Goal: Task Accomplishment & Management: Use online tool/utility

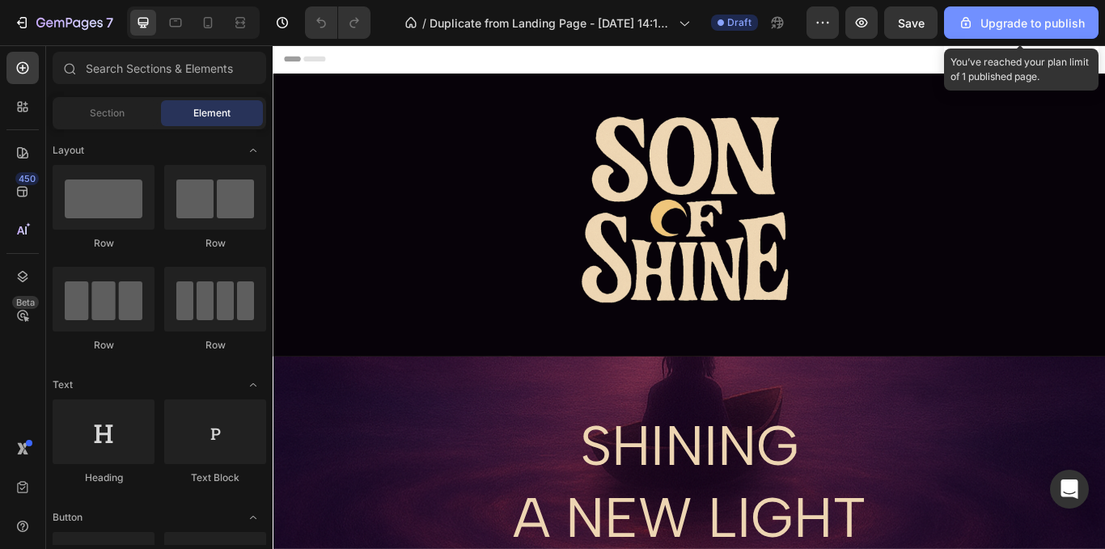
click at [994, 28] on div "Upgrade to publish" at bounding box center [1021, 23] width 127 height 17
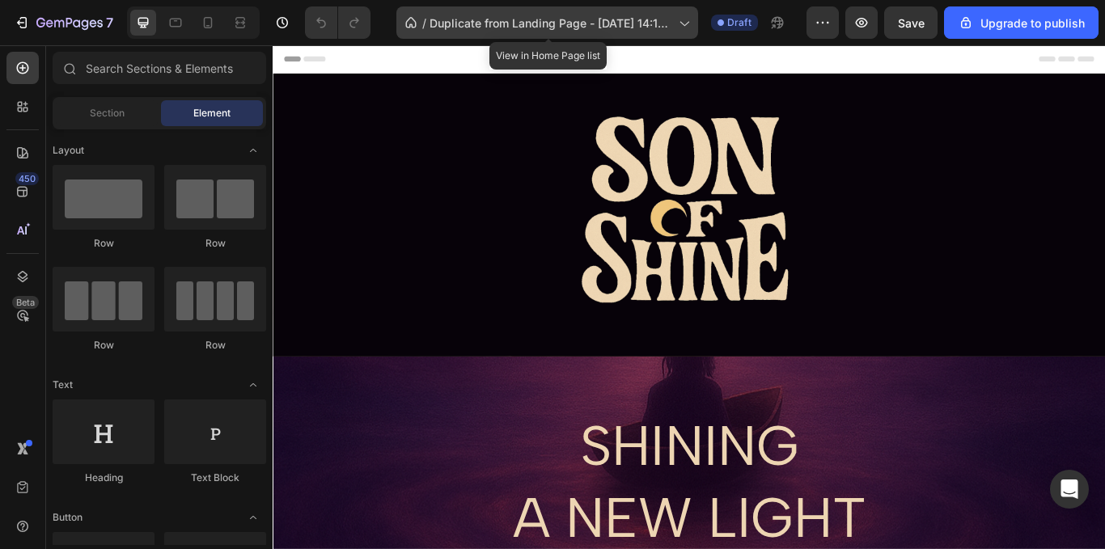
click at [631, 23] on span "Duplicate from Landing Page - [DATE] 14:10:19" at bounding box center [550, 23] width 243 height 17
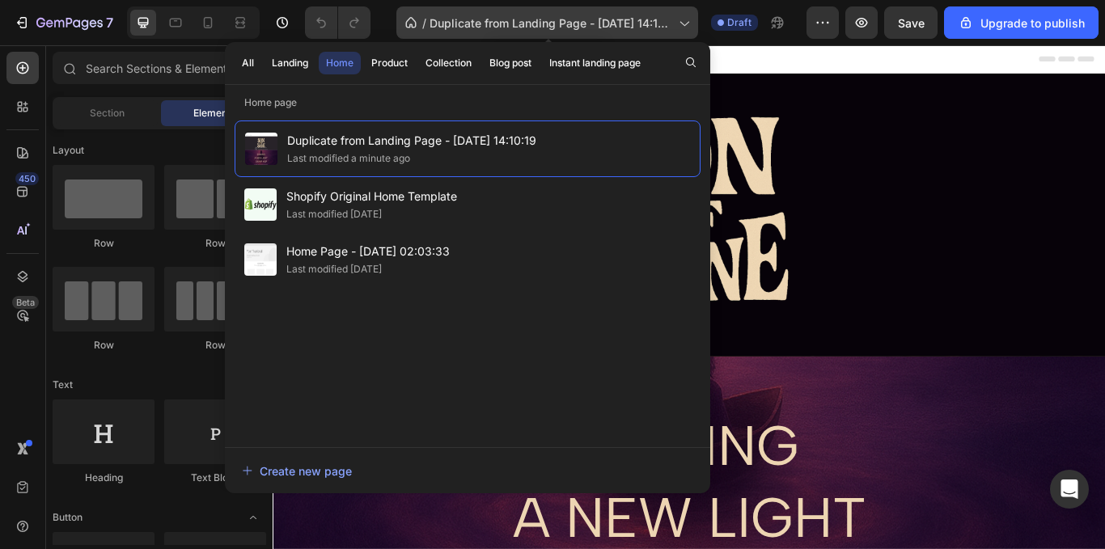
click at [672, 20] on span "Duplicate from Landing Page - Sep 21, 14:10:19" at bounding box center [550, 23] width 243 height 17
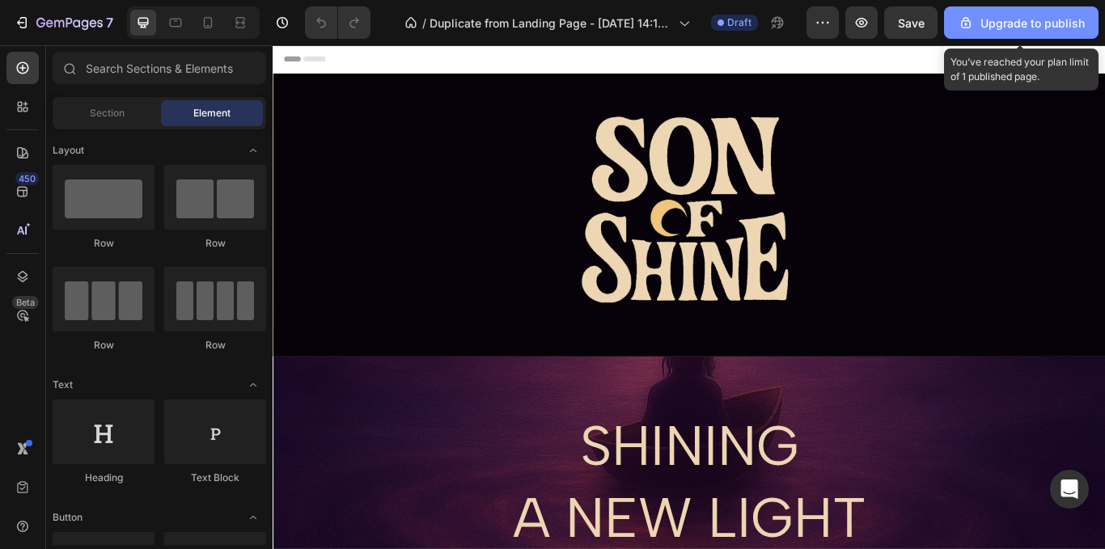
click at [1006, 21] on div "Upgrade to publish" at bounding box center [1021, 23] width 127 height 17
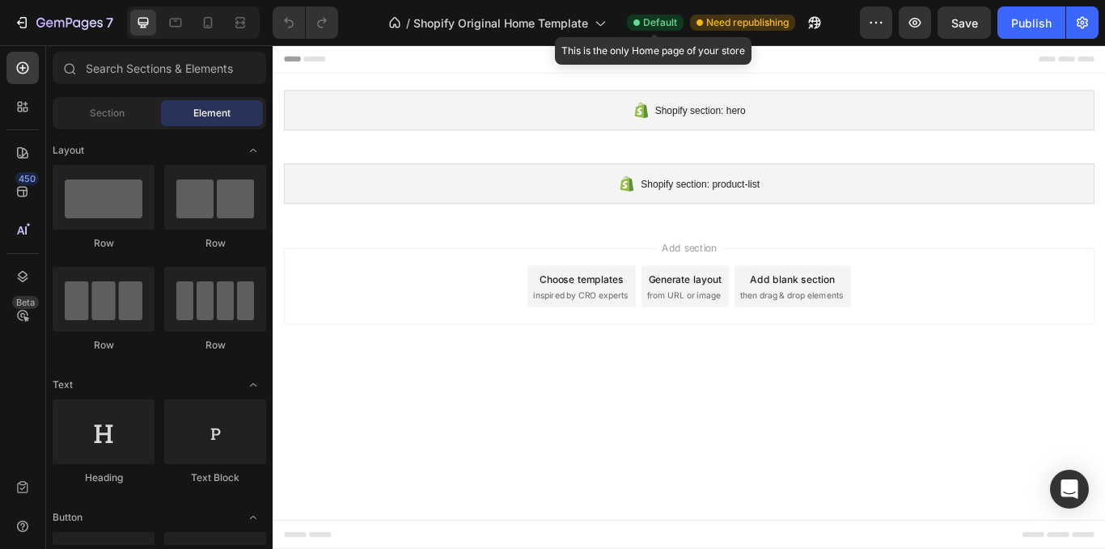
click at [643, 20] on span "Default" at bounding box center [660, 22] width 34 height 15
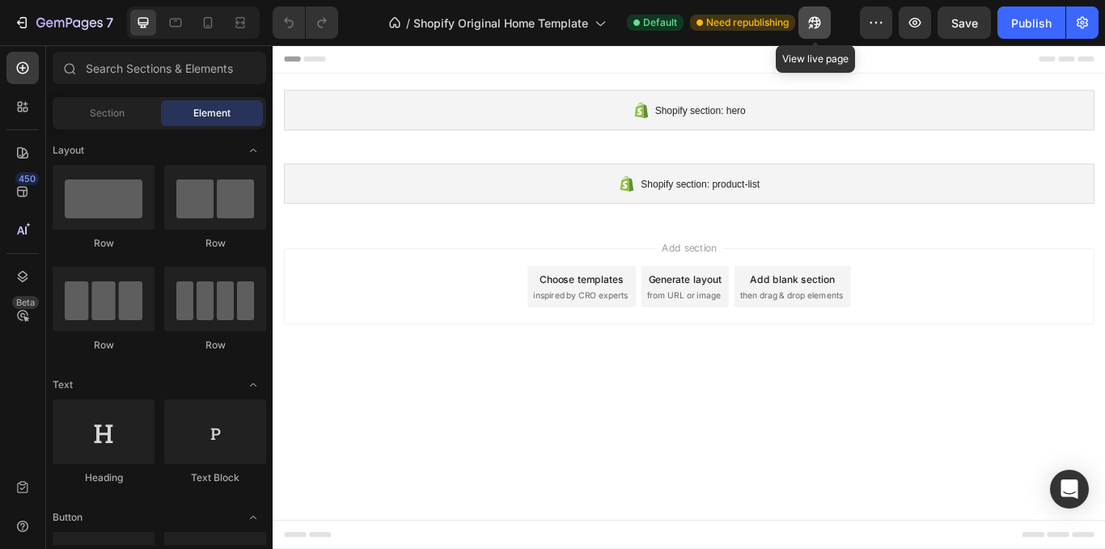
click at [812, 19] on icon "button" at bounding box center [815, 23] width 12 height 12
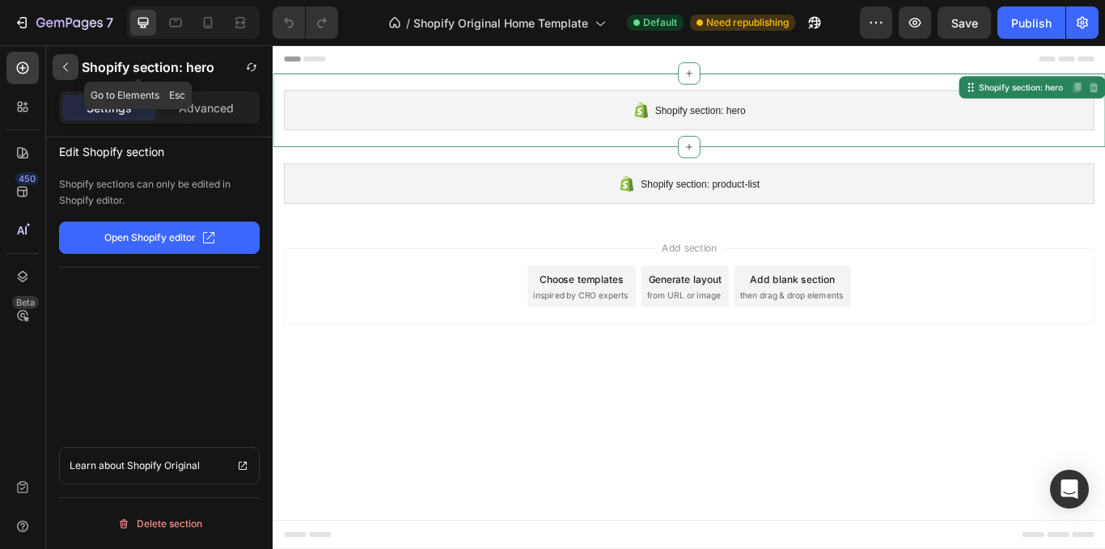
click at [66, 72] on icon "button" at bounding box center [65, 67] width 13 height 13
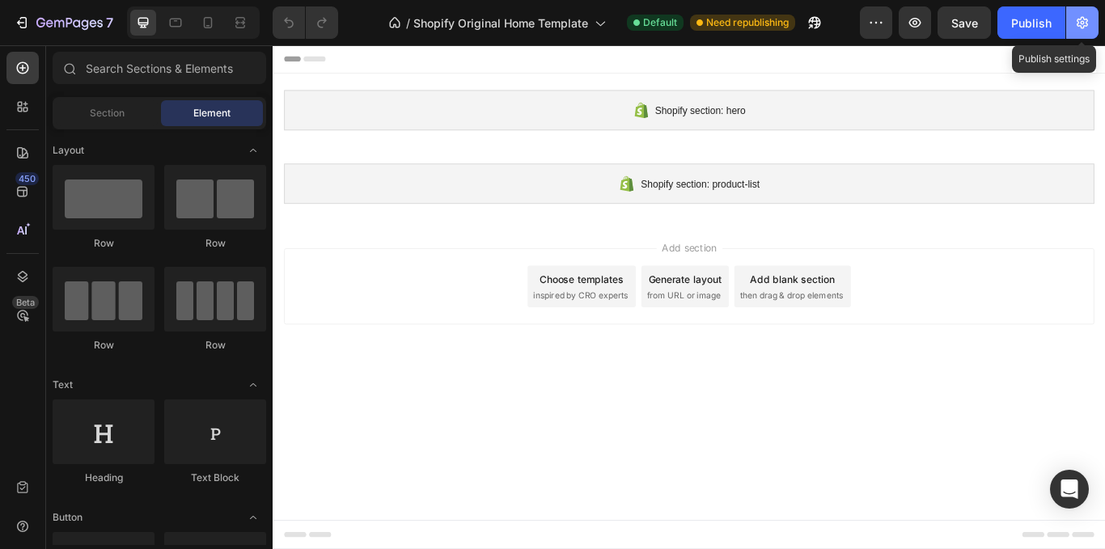
click at [1082, 24] on icon "button" at bounding box center [1083, 23] width 4 height 4
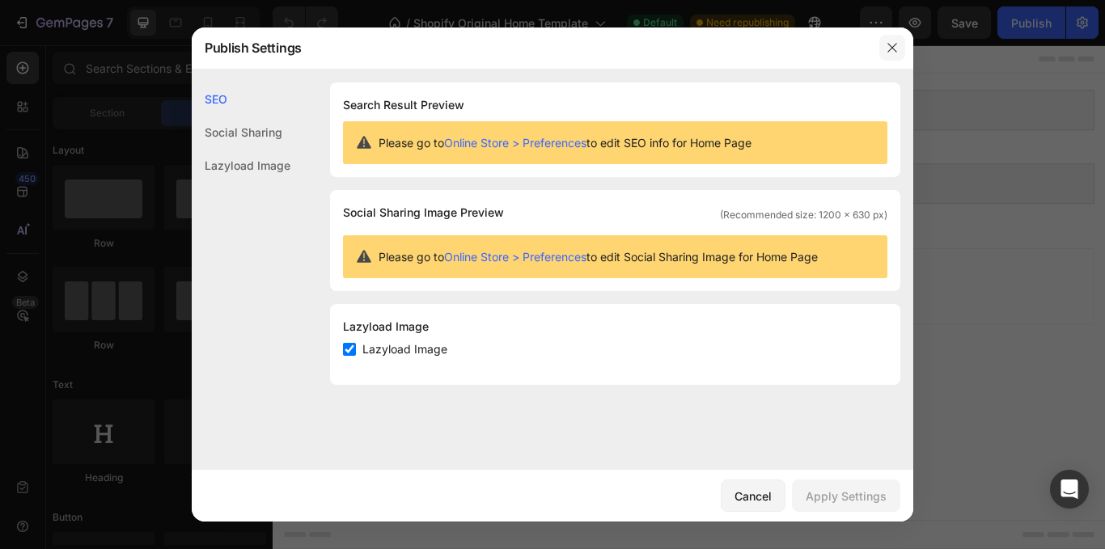
click at [896, 49] on icon "button" at bounding box center [892, 47] width 13 height 13
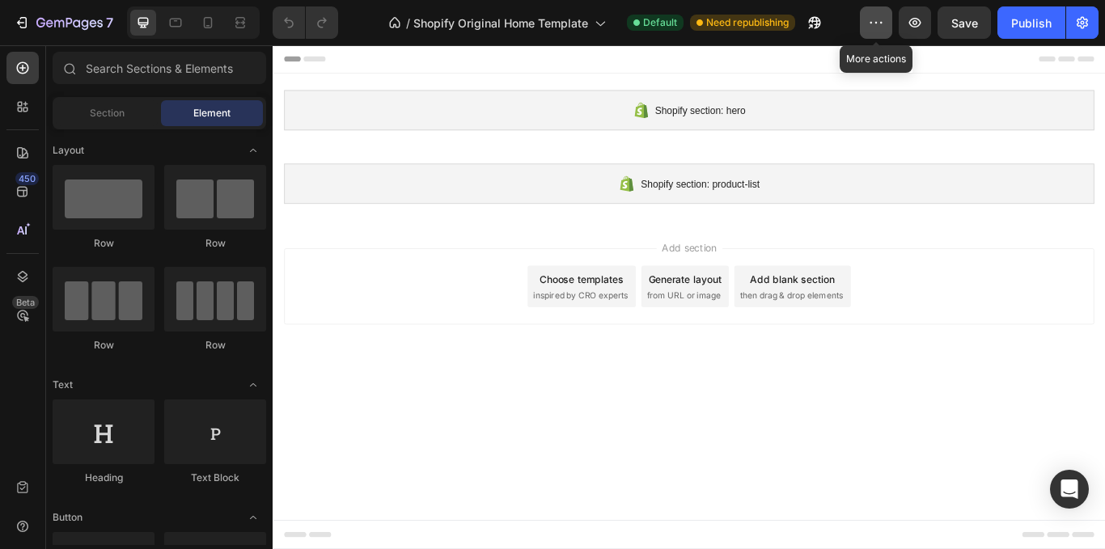
click at [872, 21] on icon "button" at bounding box center [876, 23] width 16 height 16
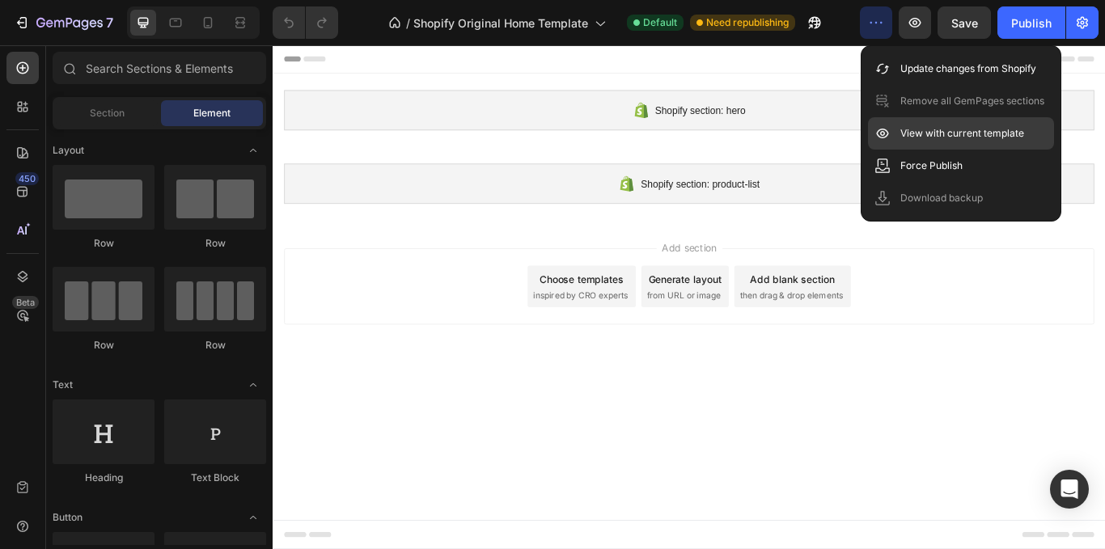
click at [968, 142] on div "View with current template" at bounding box center [961, 133] width 186 height 32
click at [880, 17] on icon "button" at bounding box center [876, 23] width 16 height 16
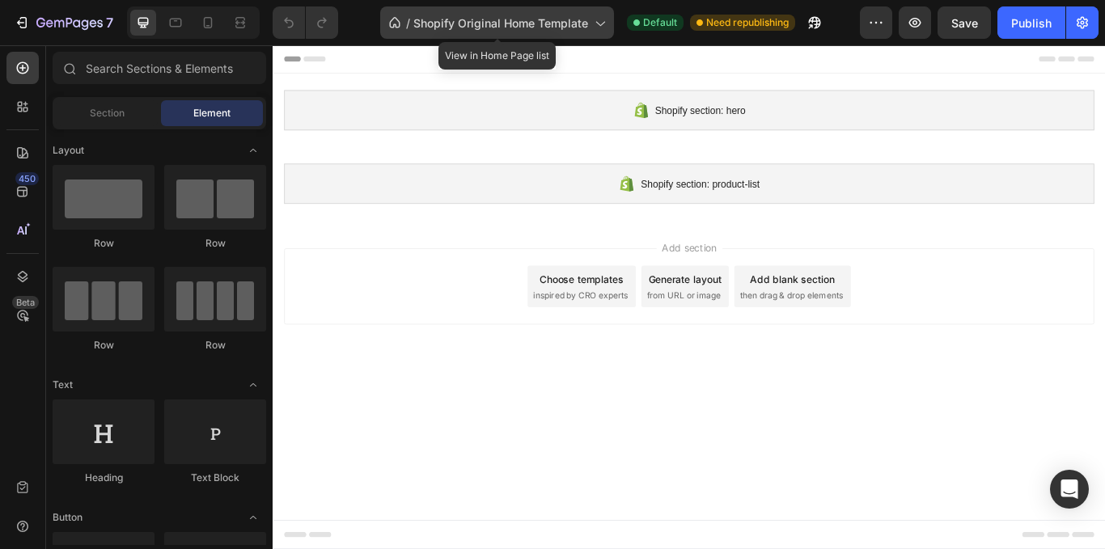
click at [591, 23] on icon at bounding box center [599, 23] width 16 height 16
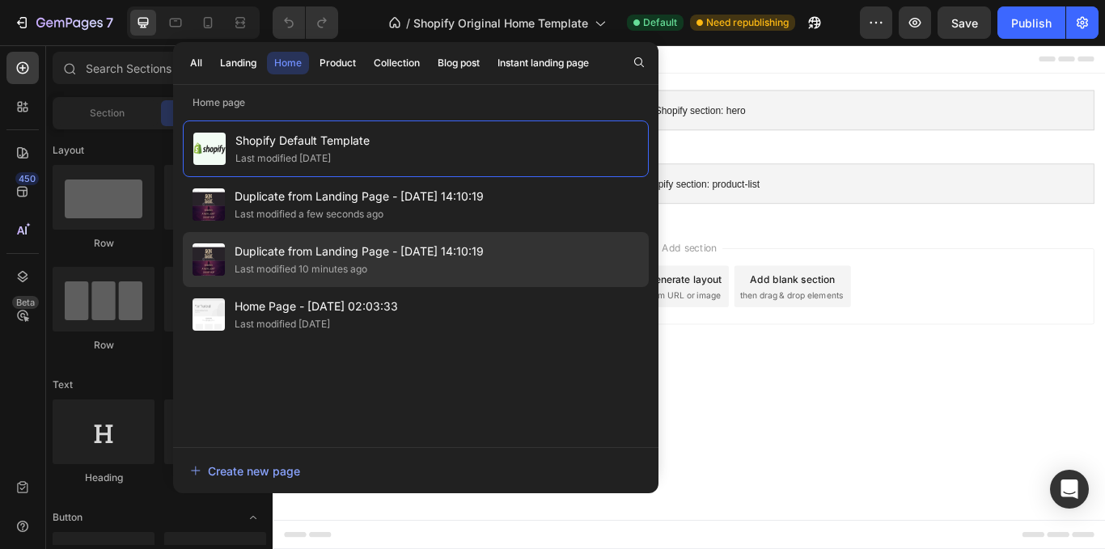
click at [404, 250] on span "Duplicate from Landing Page - [DATE] 14:10:19" at bounding box center [359, 251] width 249 height 19
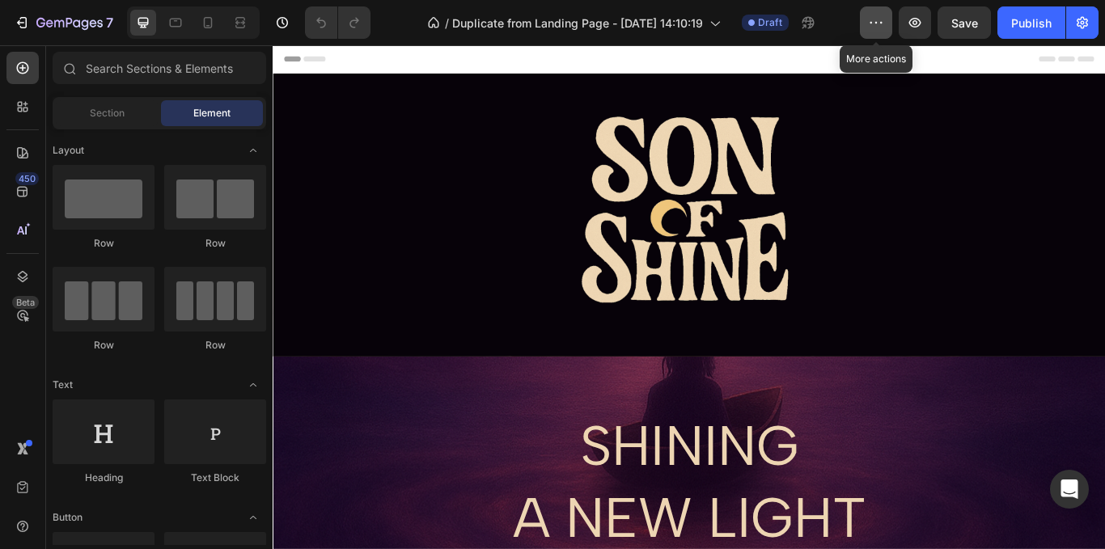
click at [885, 15] on button "button" at bounding box center [876, 22] width 32 height 32
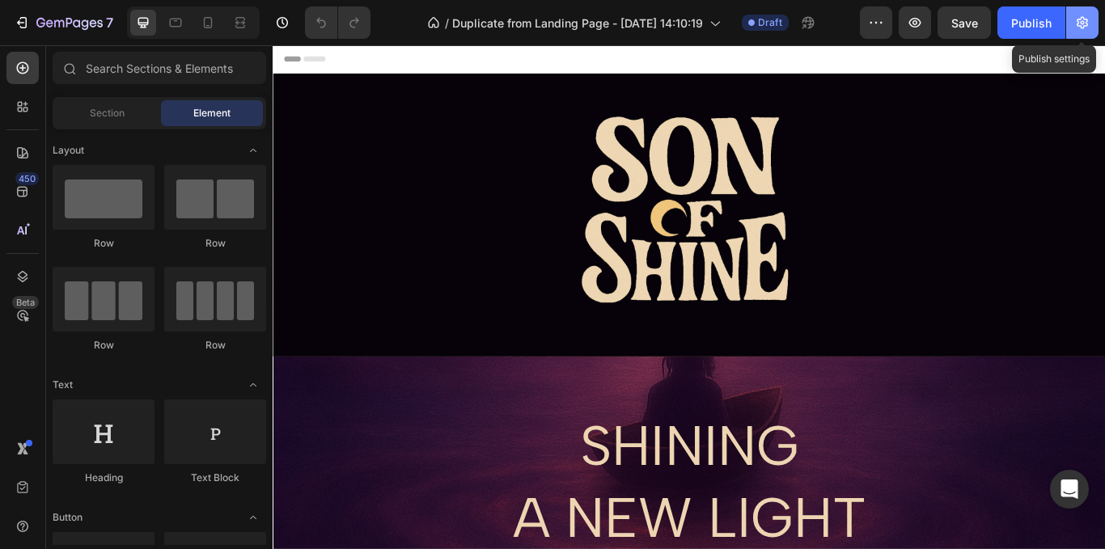
click at [1074, 21] on icon "button" at bounding box center [1082, 23] width 16 height 16
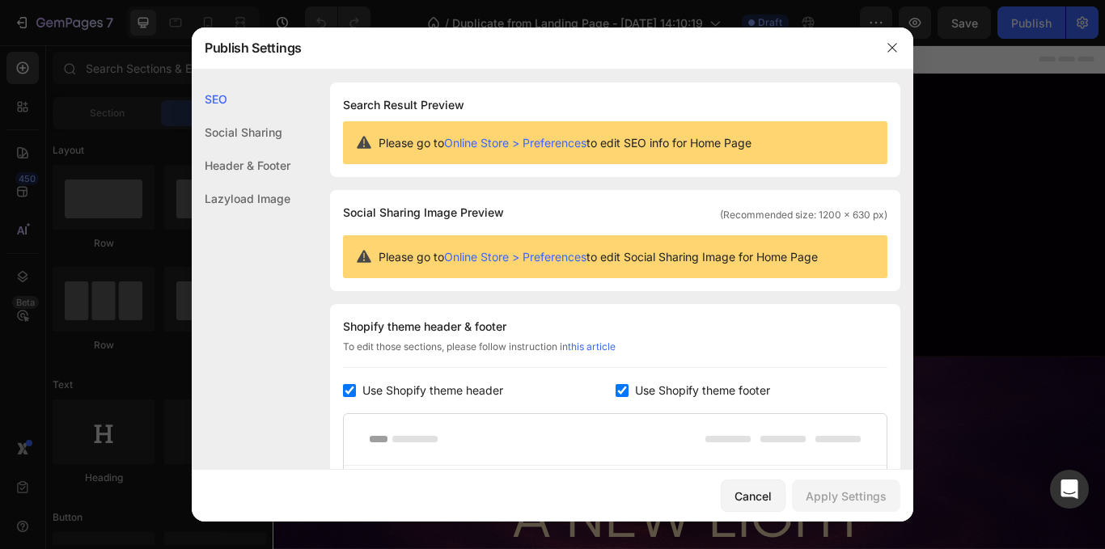
click at [264, 139] on div "Social Sharing" at bounding box center [241, 132] width 99 height 33
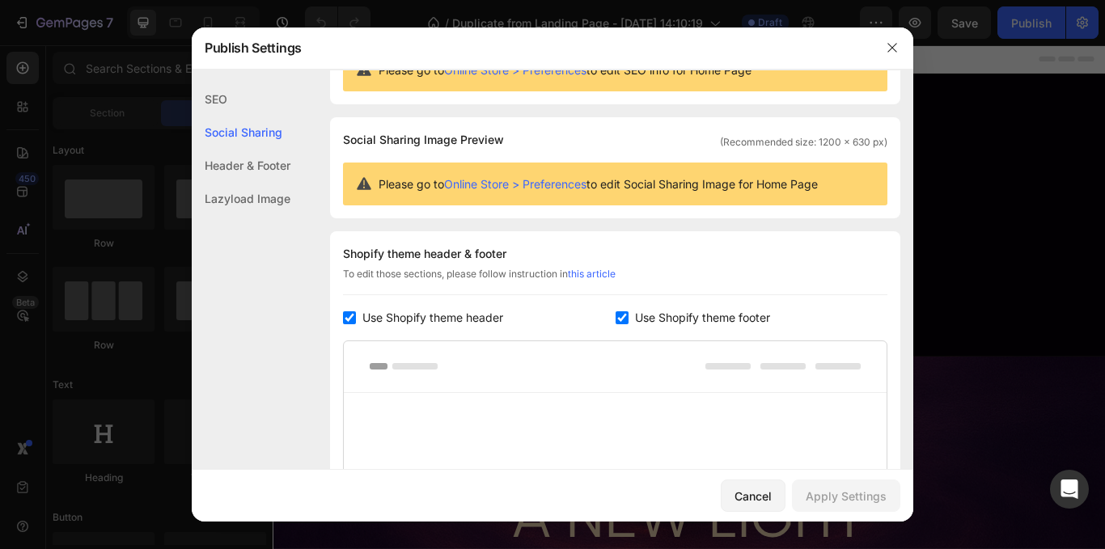
scroll to position [104, 0]
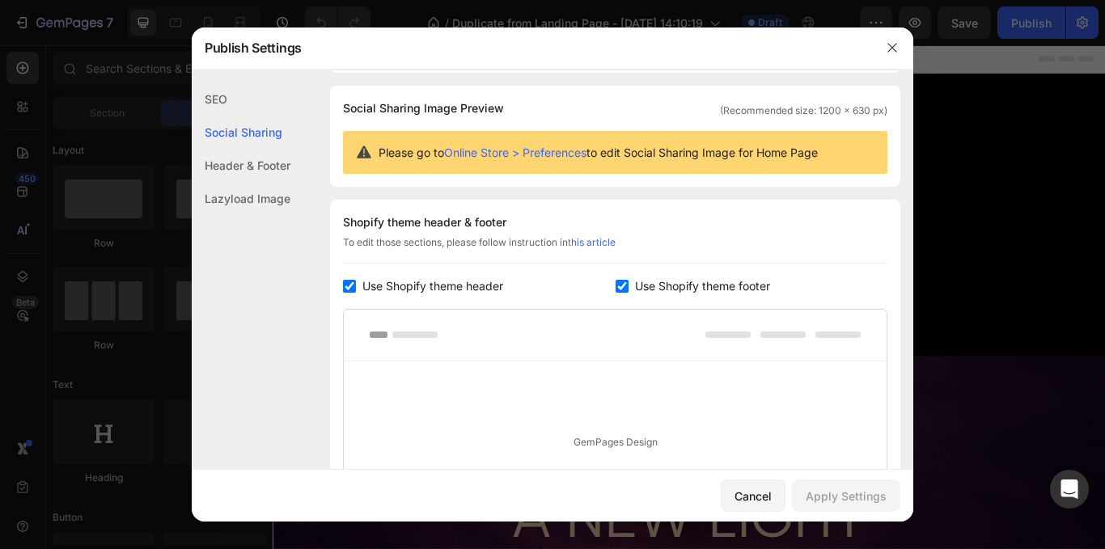
click at [222, 105] on div "SEO" at bounding box center [241, 99] width 99 height 33
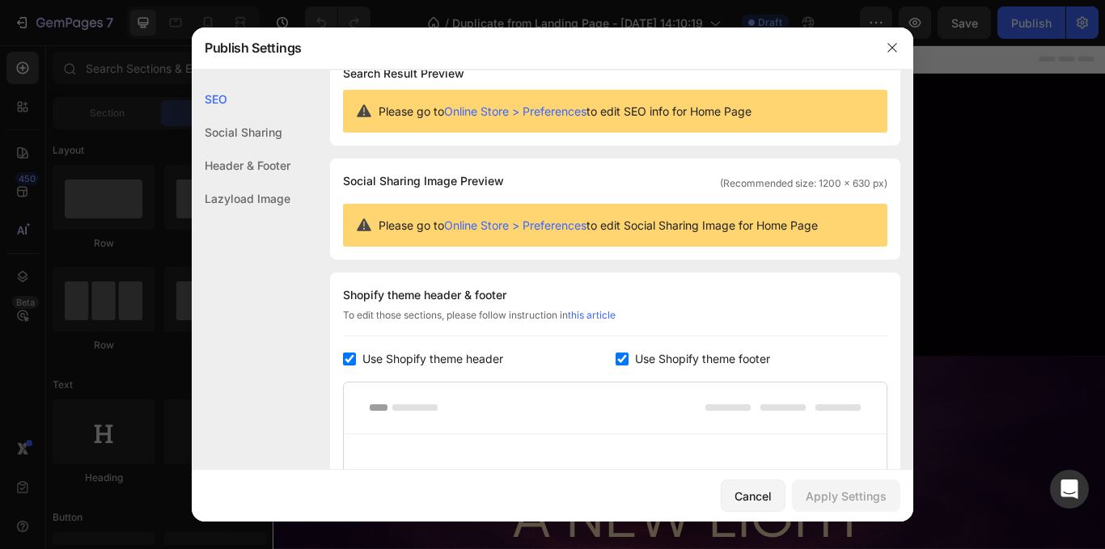
scroll to position [0, 0]
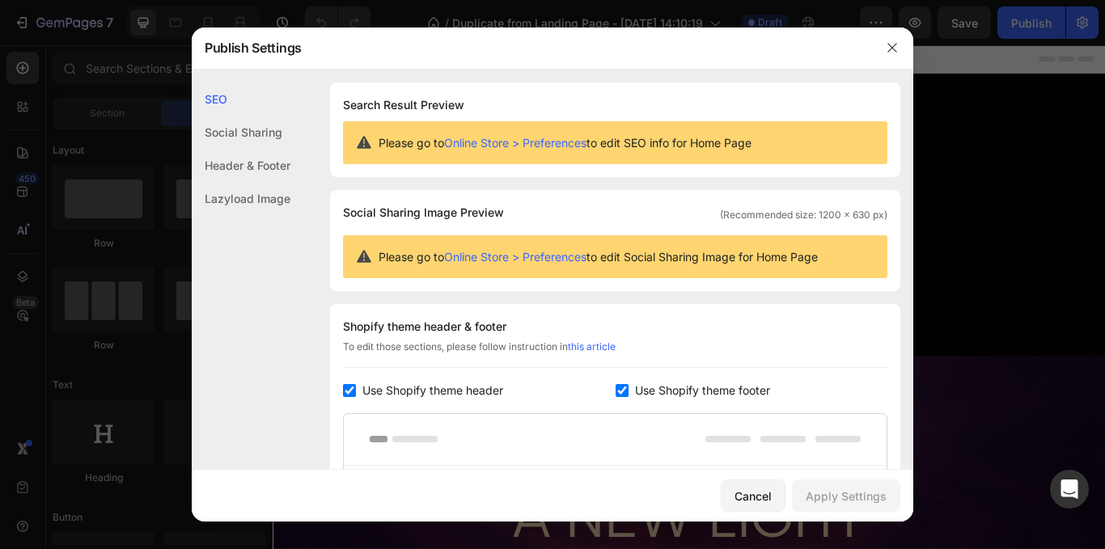
click at [508, 145] on link "Online Store > Preferences" at bounding box center [515, 143] width 142 height 14
click at [488, 144] on link "Online Store > Preferences" at bounding box center [515, 143] width 142 height 14
click at [876, 49] on div at bounding box center [892, 48] width 42 height 42
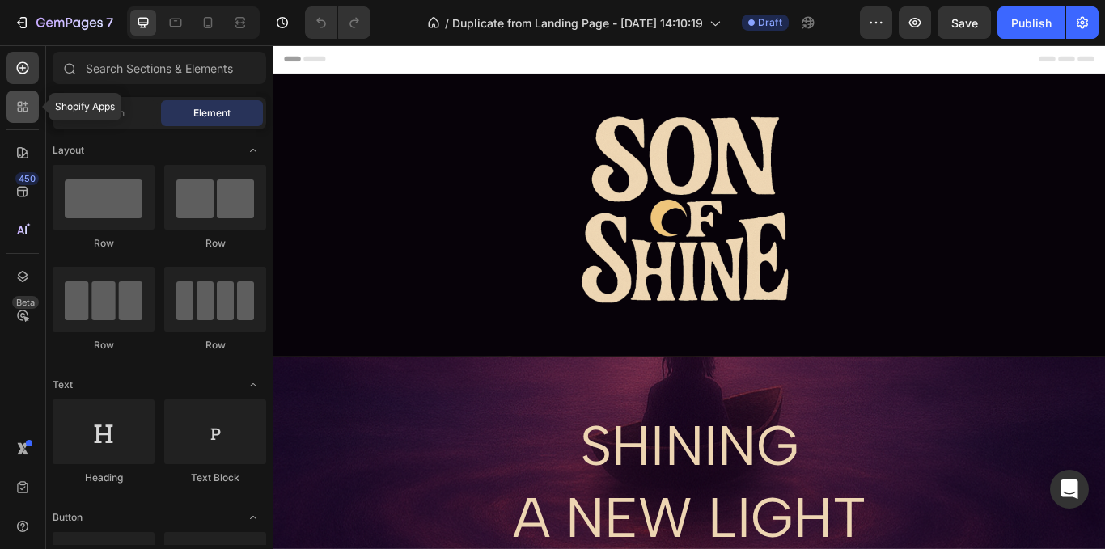
click at [23, 104] on icon at bounding box center [23, 107] width 16 height 16
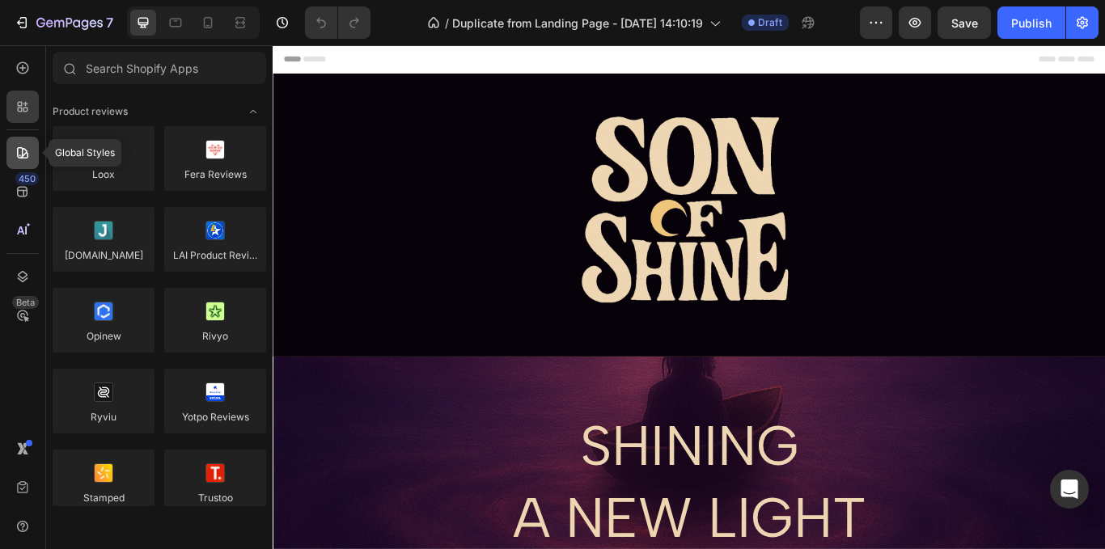
click at [18, 145] on icon at bounding box center [23, 153] width 16 height 16
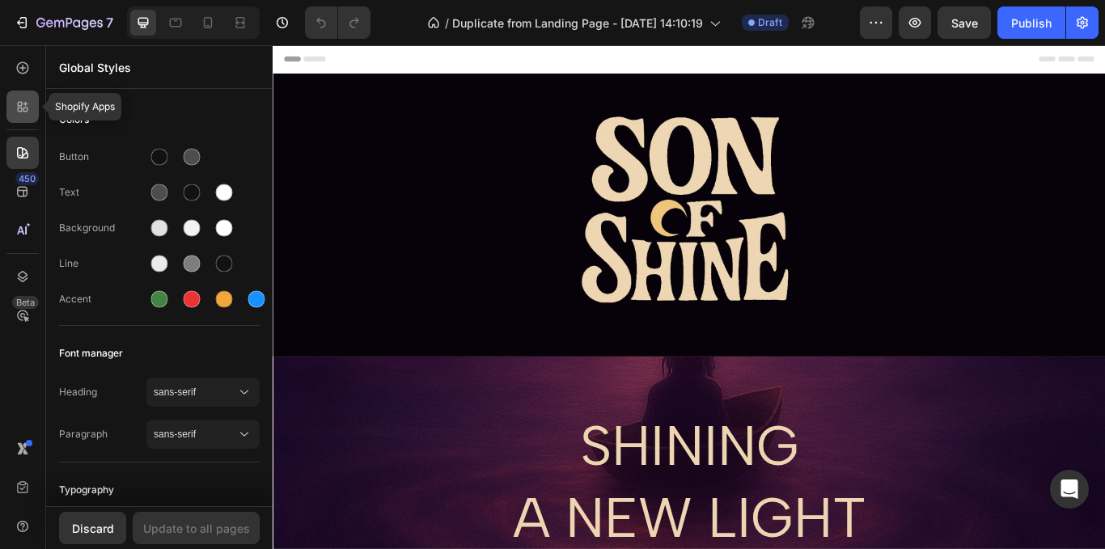
click at [23, 114] on icon at bounding box center [23, 107] width 16 height 16
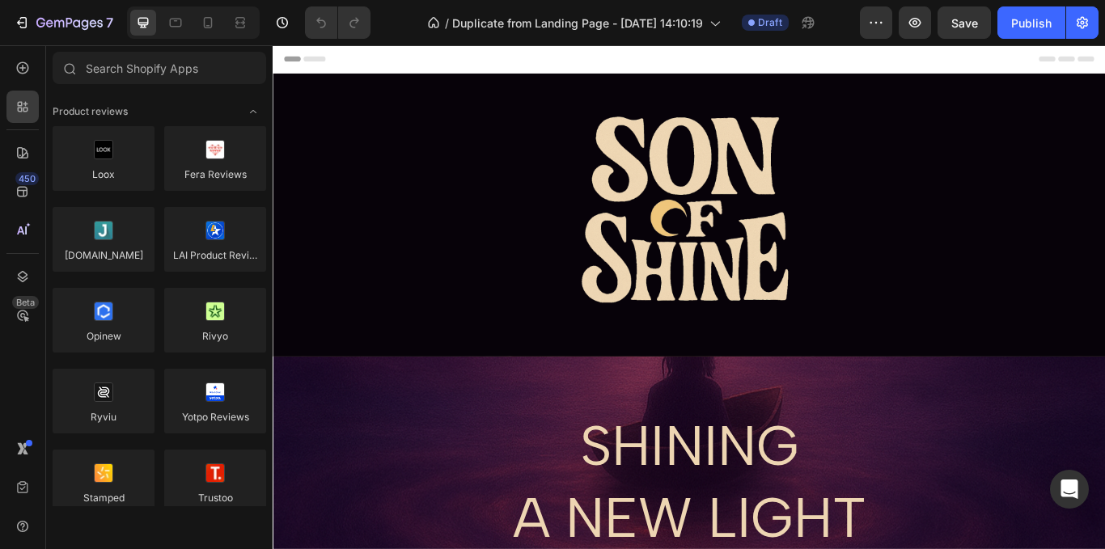
drag, startPoint x: 25, startPoint y: 455, endPoint x: 9, endPoint y: 371, distance: 84.9
click at [9, 371] on div "450 Beta" at bounding box center [23, 297] width 46 height 504
click at [26, 489] on icon at bounding box center [23, 488] width 16 height 16
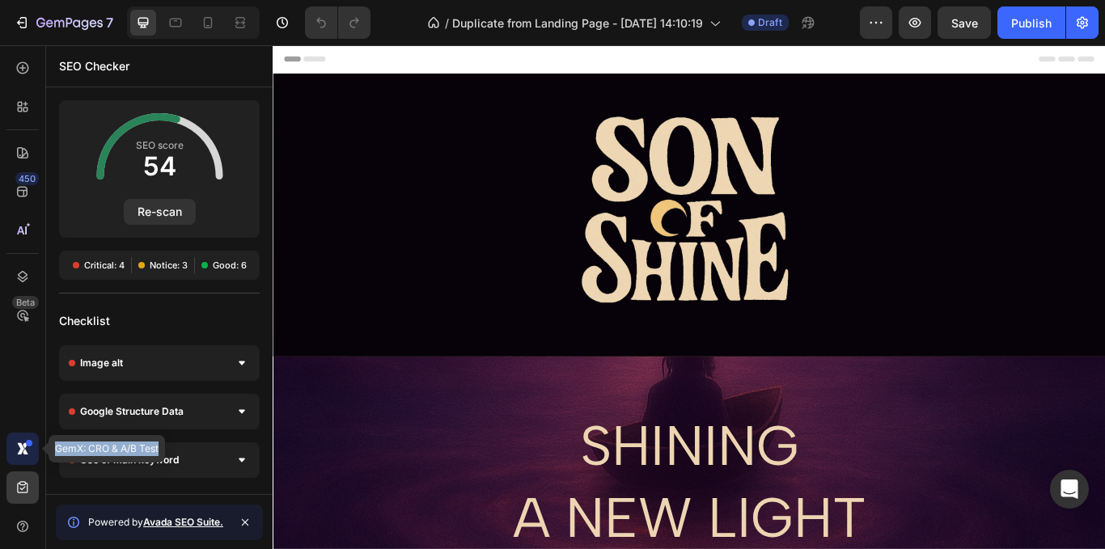
click at [28, 458] on div at bounding box center [22, 449] width 32 height 32
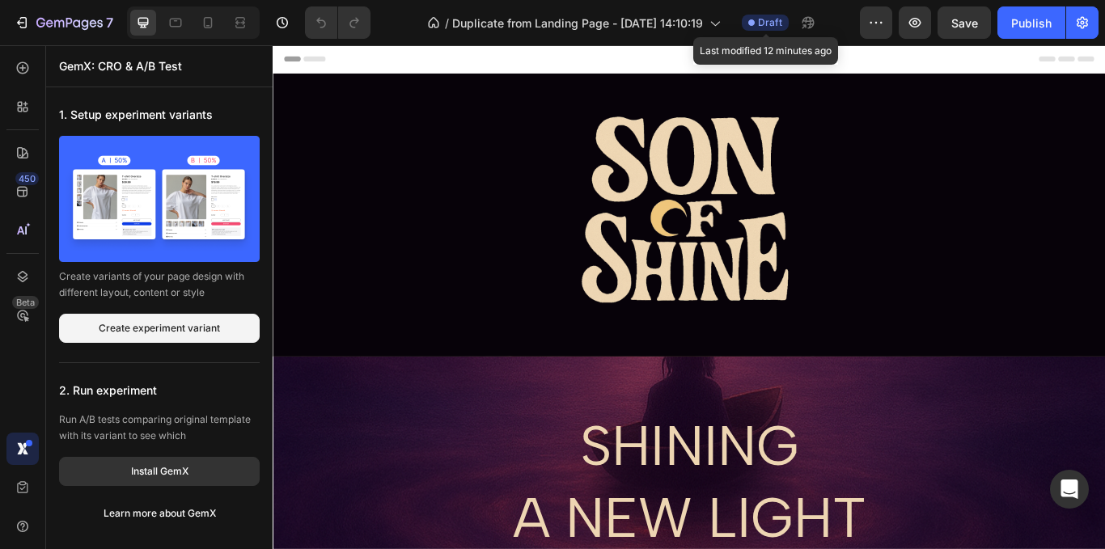
click at [779, 28] on span "Draft" at bounding box center [770, 22] width 24 height 15
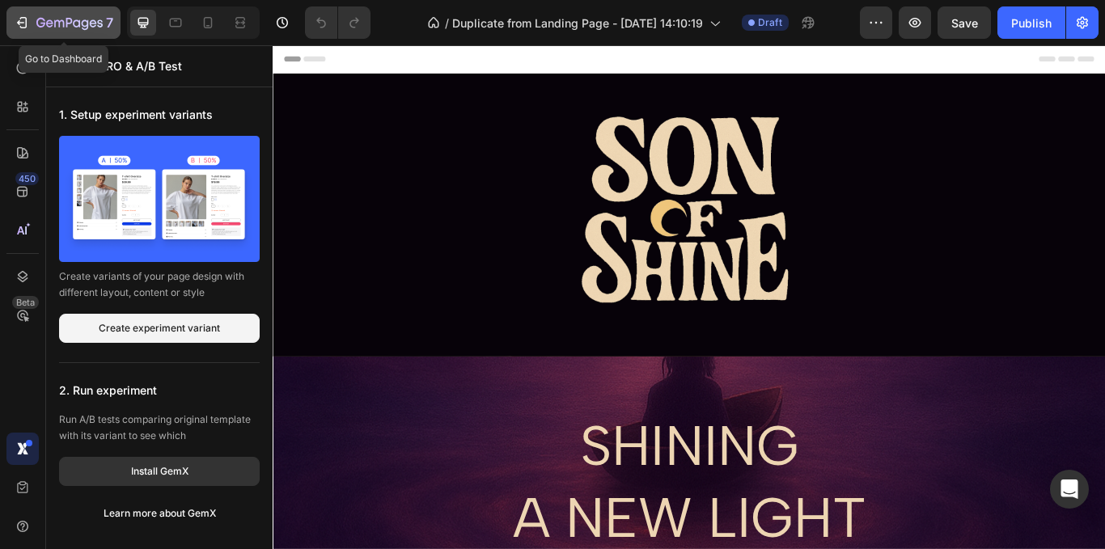
click at [28, 15] on icon "button" at bounding box center [22, 23] width 16 height 16
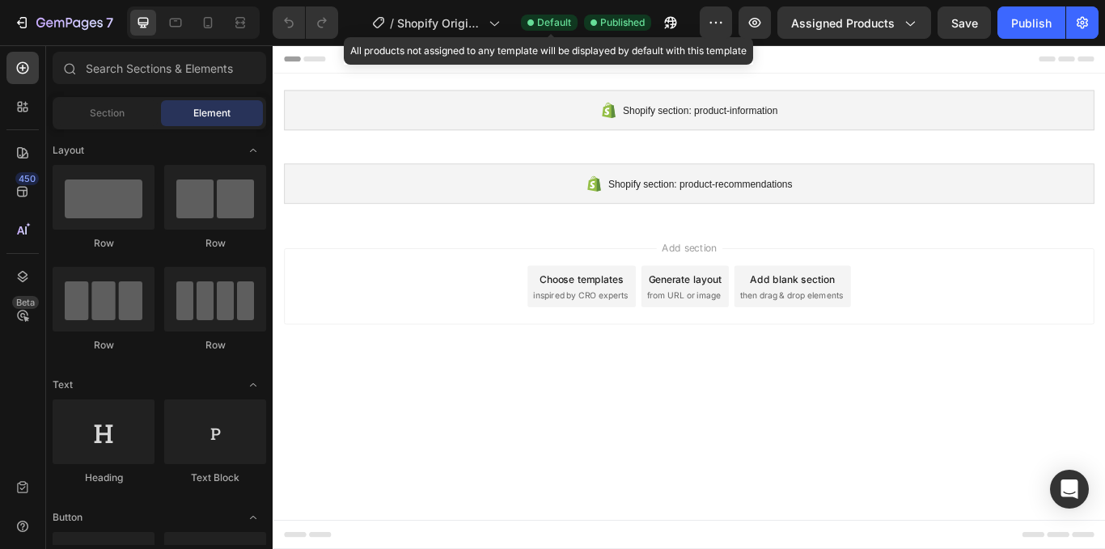
click at [558, 19] on span "Default" at bounding box center [554, 22] width 34 height 15
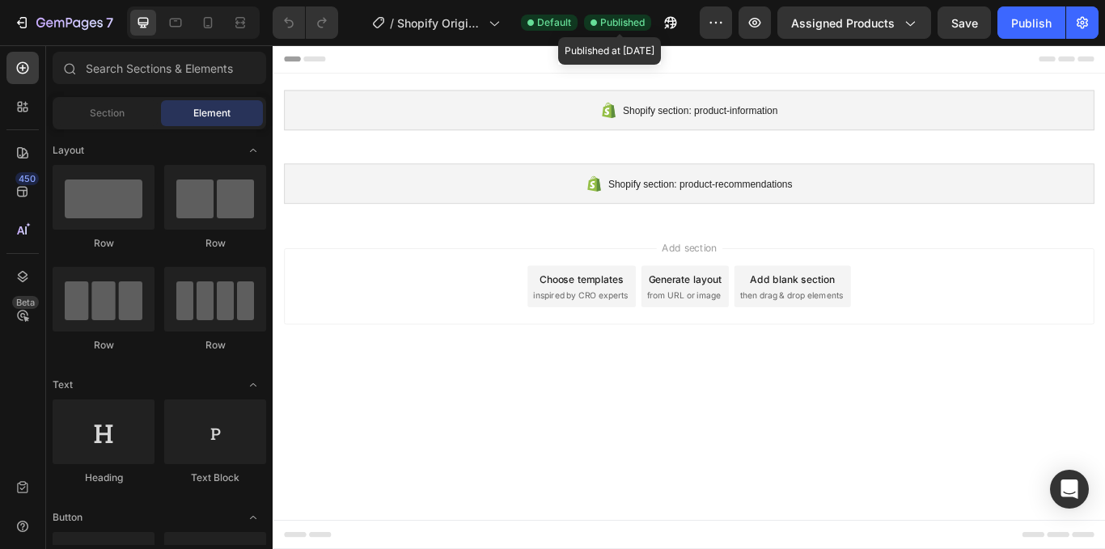
click at [613, 19] on span "Published" at bounding box center [622, 22] width 44 height 15
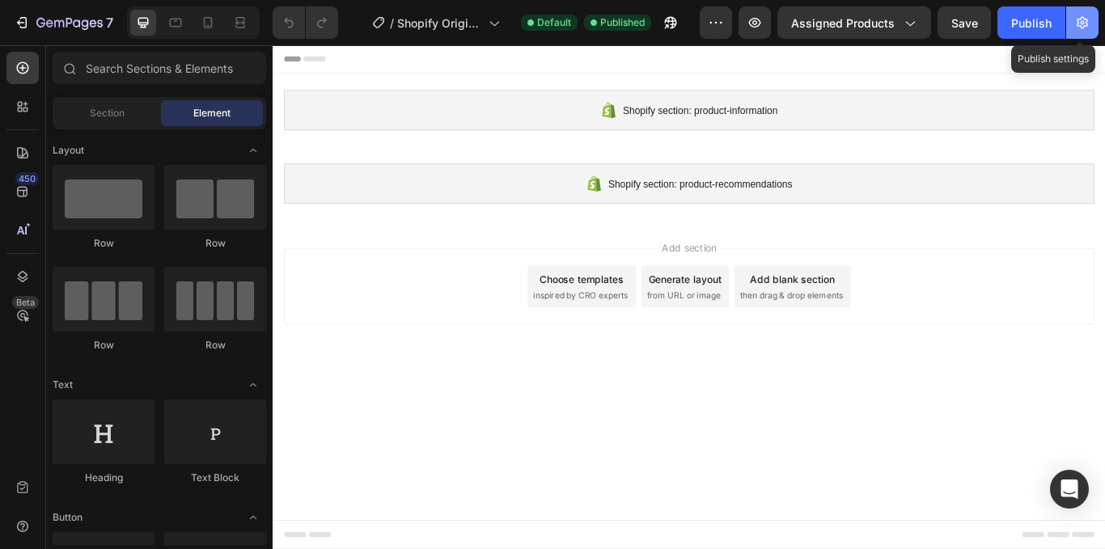
click at [1088, 28] on icon "button" at bounding box center [1082, 23] width 16 height 16
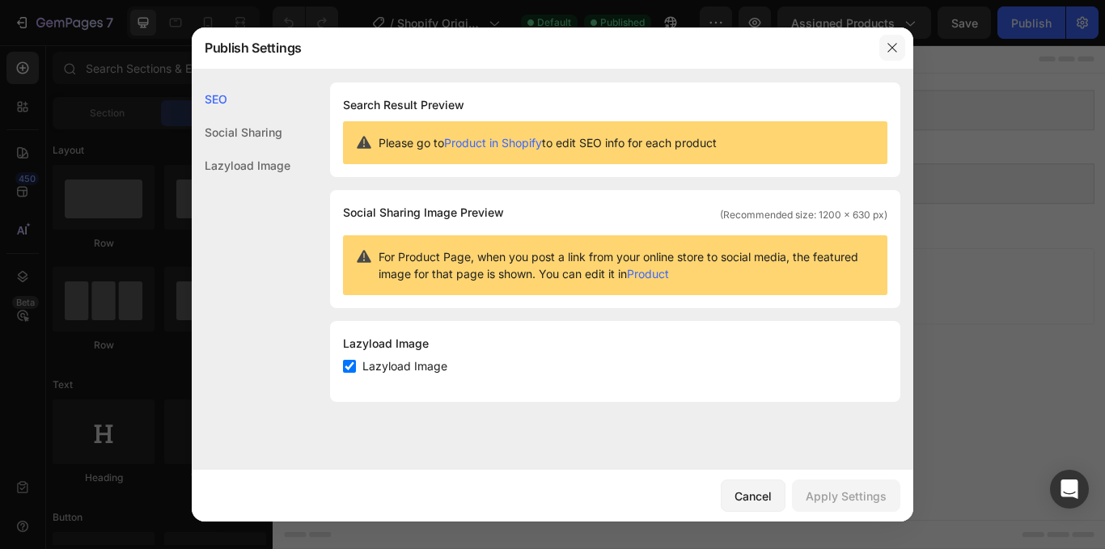
click at [889, 52] on icon "button" at bounding box center [891, 48] width 9 height 9
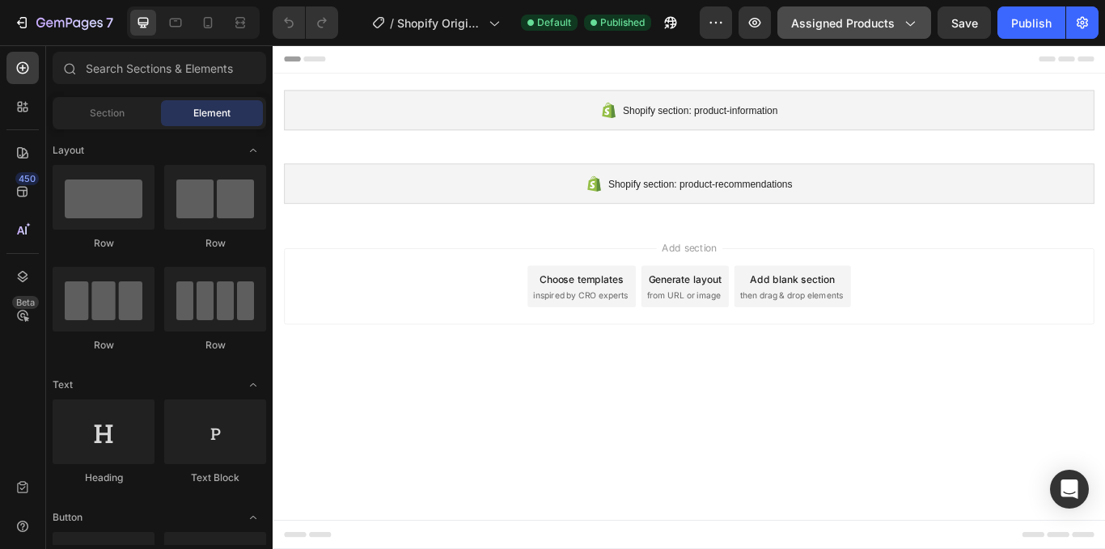
click at [852, 25] on span "Assigned Products" at bounding box center [843, 23] width 104 height 17
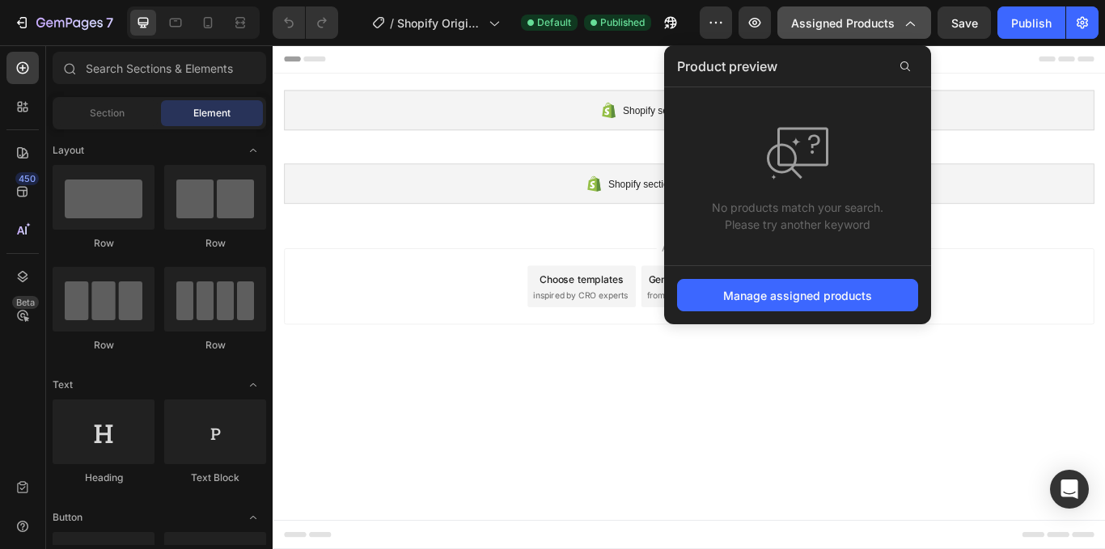
click at [852, 25] on span "Assigned Products" at bounding box center [843, 23] width 104 height 17
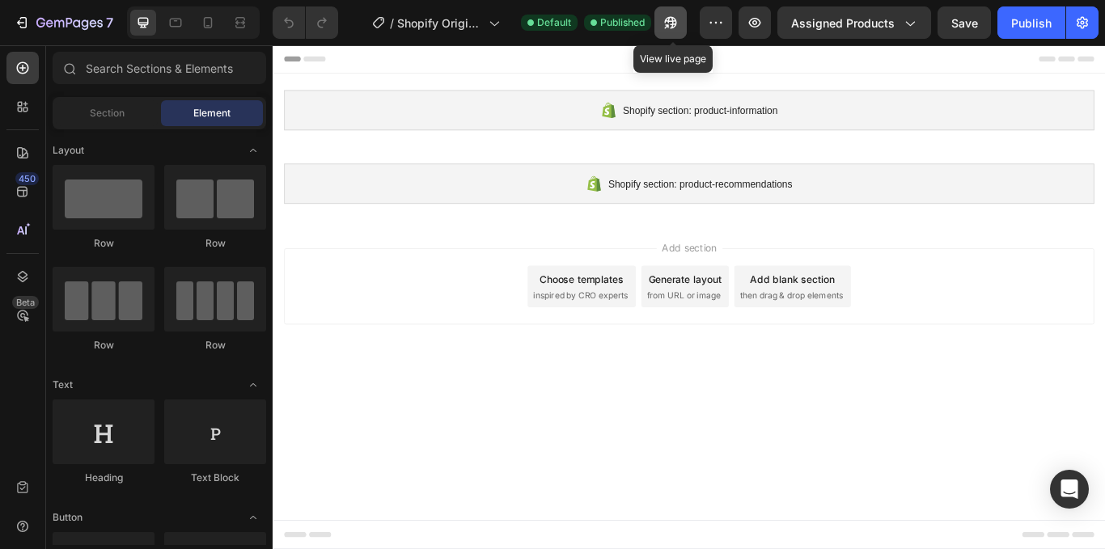
click at [665, 23] on icon "button" at bounding box center [670, 23] width 16 height 16
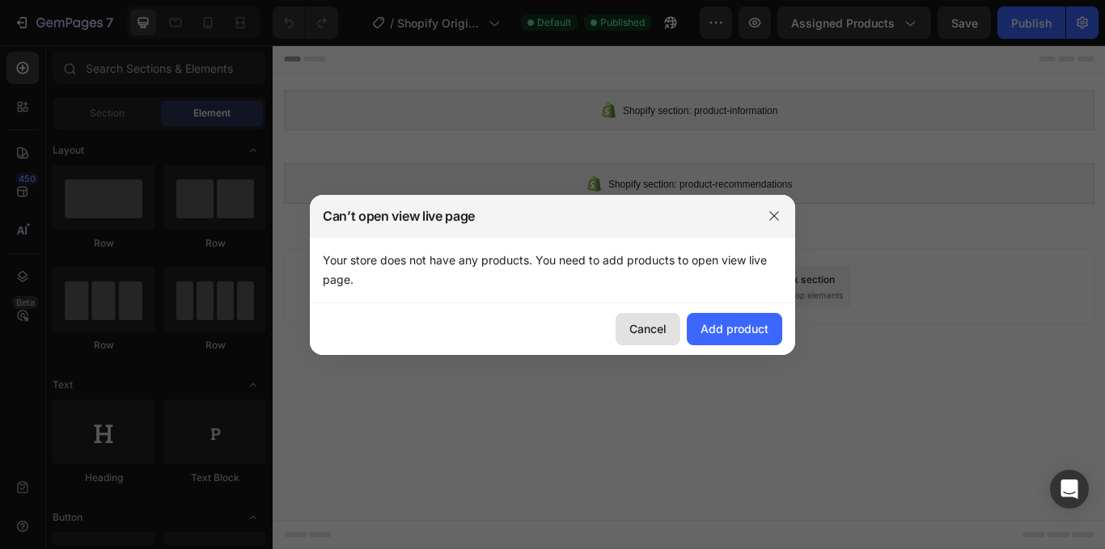
click at [651, 328] on div "Cancel" at bounding box center [647, 328] width 37 height 17
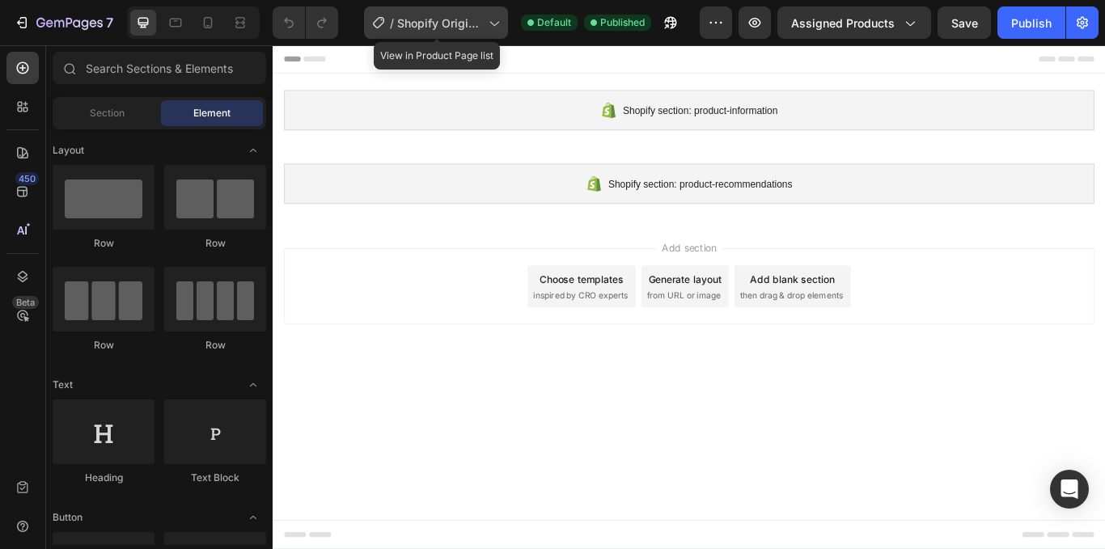
click at [471, 20] on span "Shopify Original Product Template" at bounding box center [439, 23] width 85 height 17
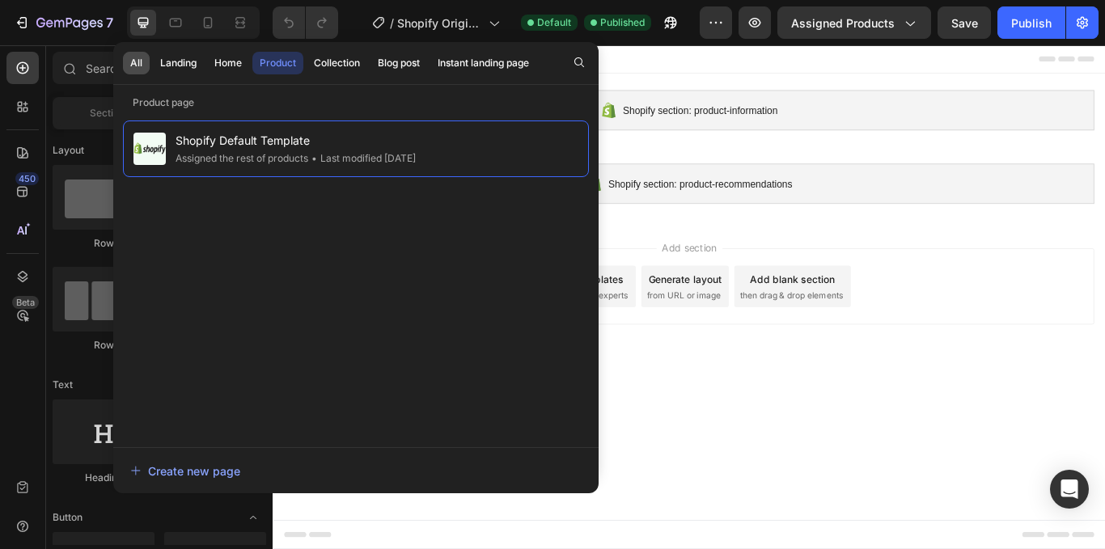
click at [142, 66] on div "All" at bounding box center [136, 63] width 12 height 15
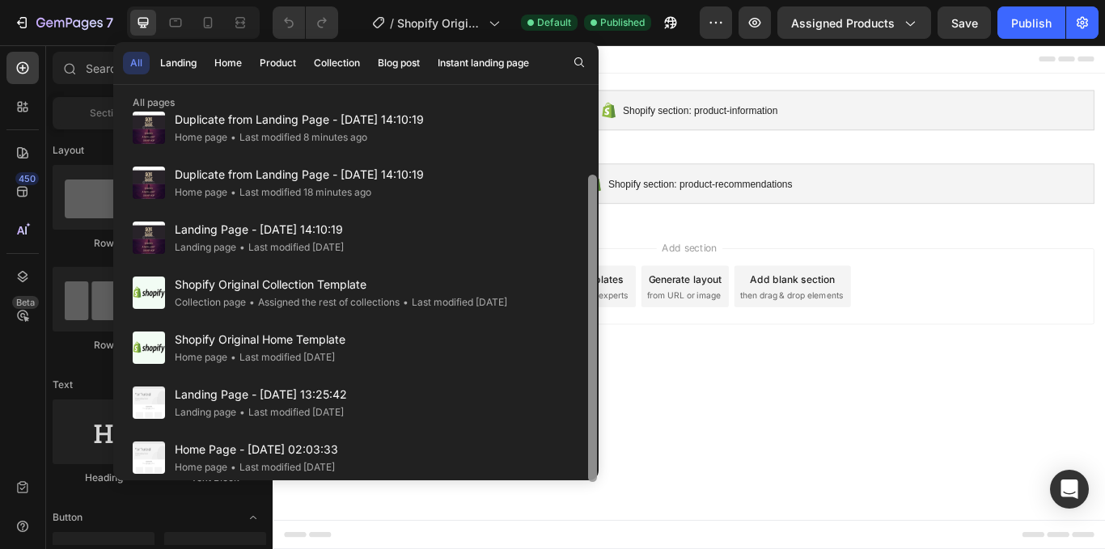
scroll to position [78, 0]
drag, startPoint x: 592, startPoint y: 171, endPoint x: 590, endPoint y: 292, distance: 121.3
click at [590, 292] on div at bounding box center [592, 329] width 9 height 307
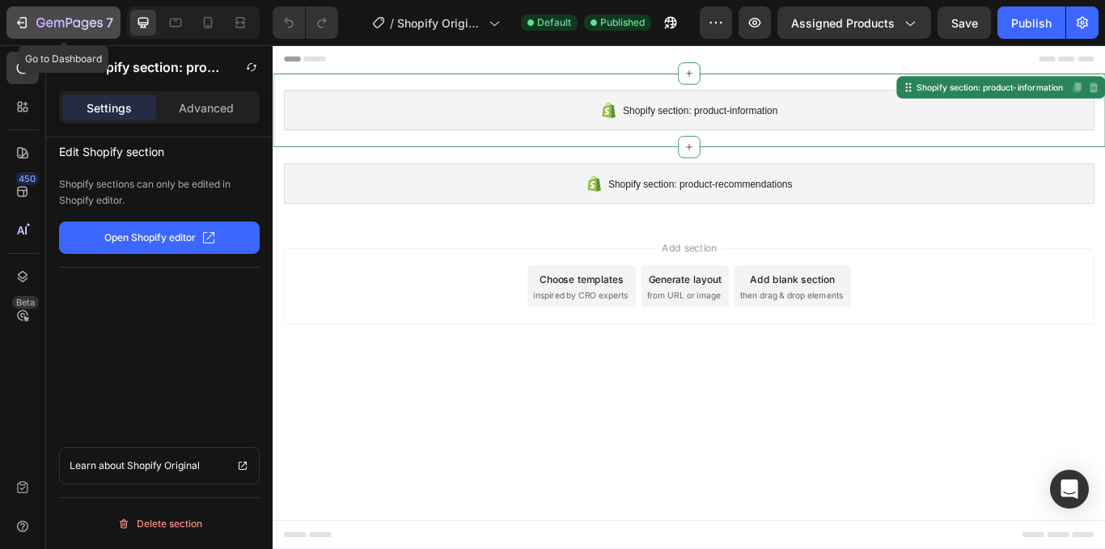
click at [36, 28] on icon "button" at bounding box center [69, 24] width 66 height 14
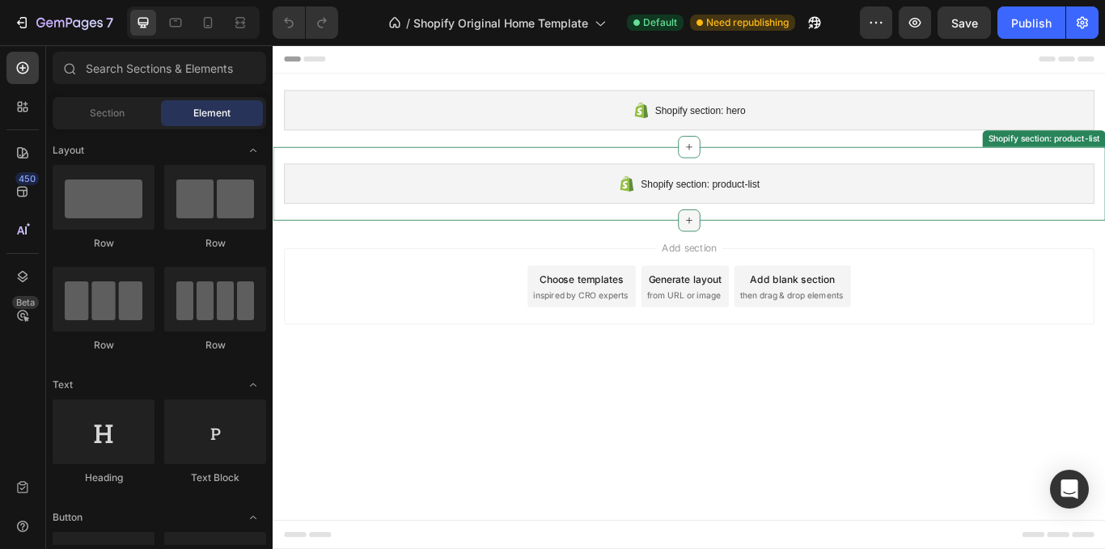
click at [762, 243] on icon at bounding box center [757, 249] width 13 height 13
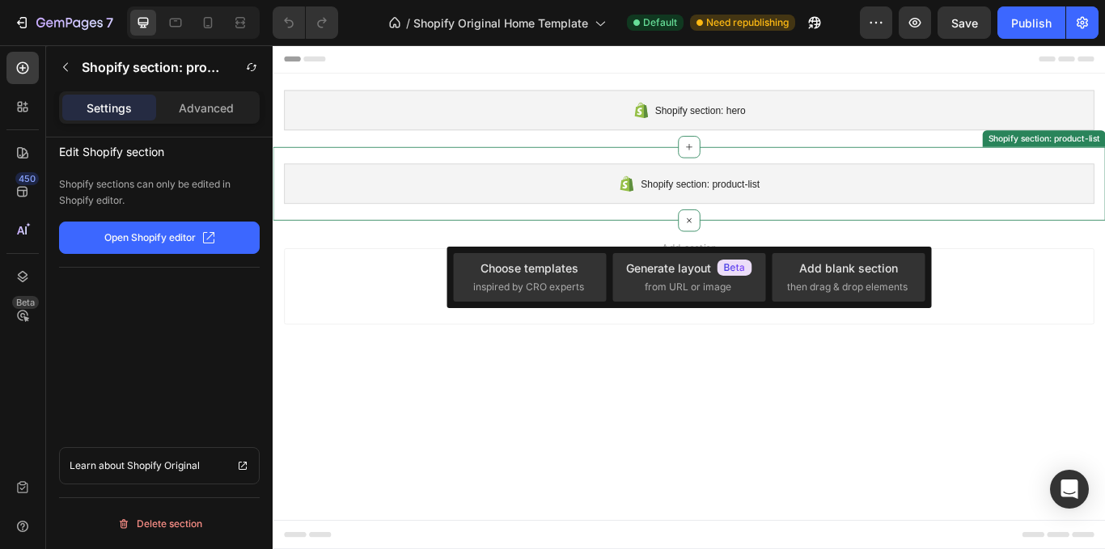
click at [727, 211] on span "Shopify section: product-list" at bounding box center [770, 206] width 138 height 19
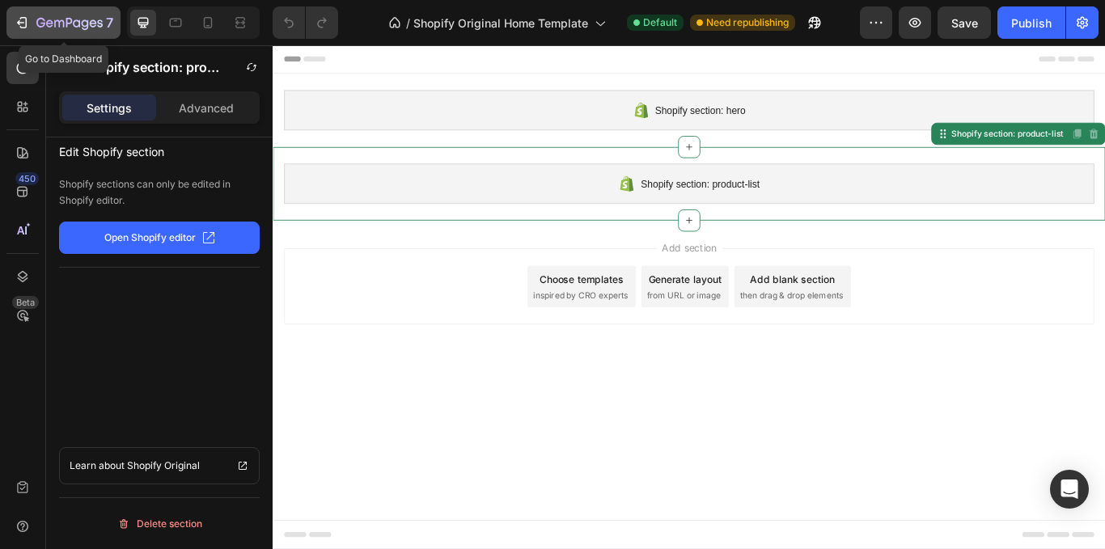
click at [85, 28] on icon "button" at bounding box center [69, 24] width 66 height 14
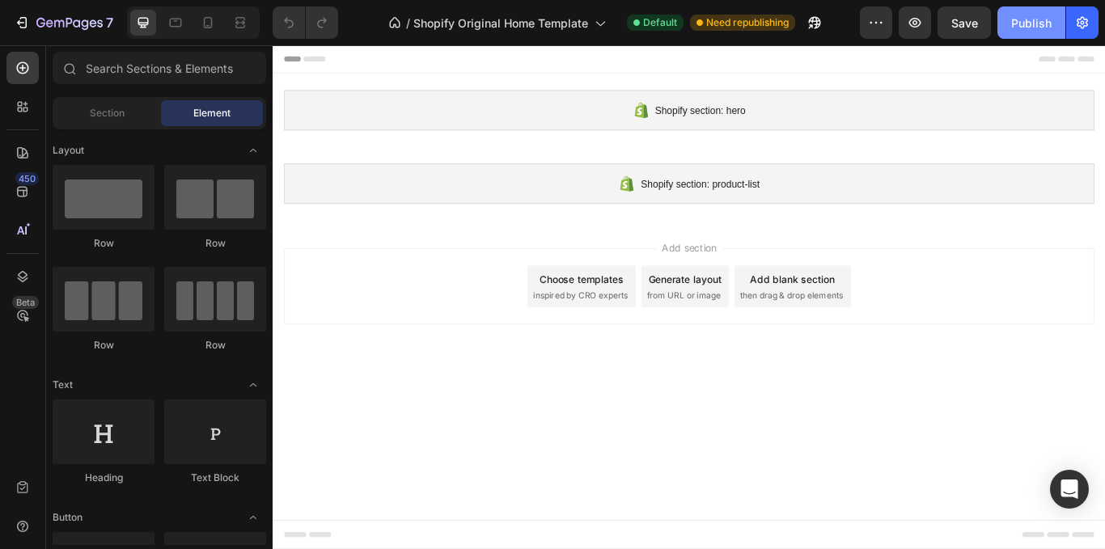
click at [1026, 15] on div "Publish" at bounding box center [1031, 23] width 40 height 17
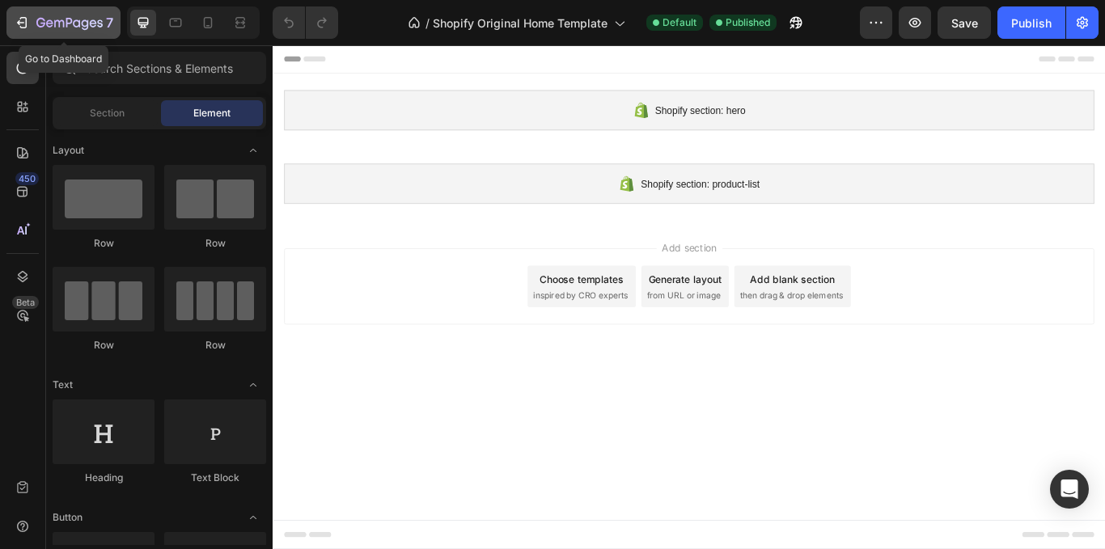
click at [57, 19] on icon "button" at bounding box center [69, 24] width 66 height 14
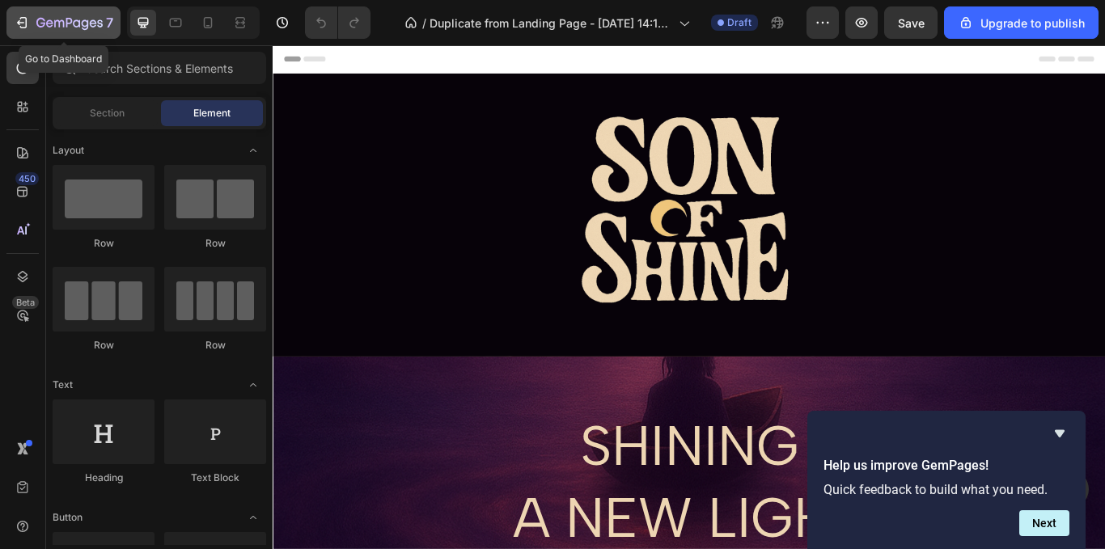
click at [44, 26] on icon "button" at bounding box center [40, 23] width 9 height 10
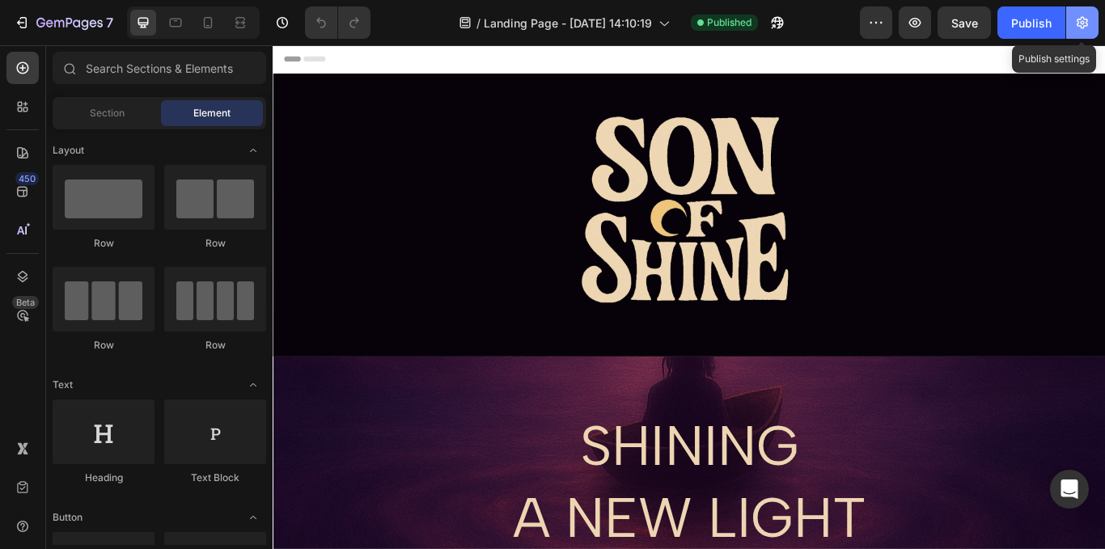
click at [1087, 26] on icon "button" at bounding box center [1082, 23] width 11 height 12
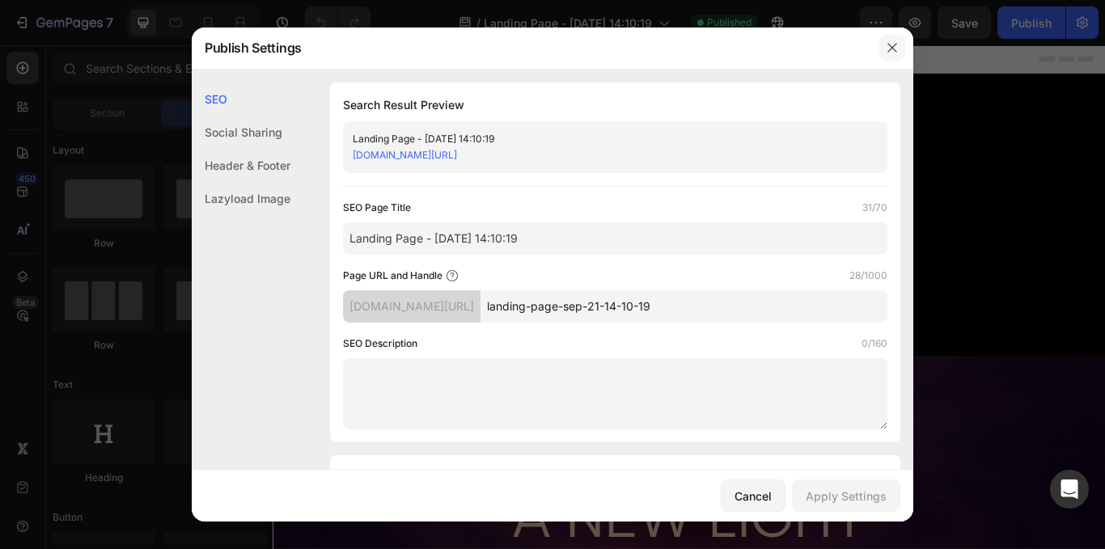
click at [885, 40] on button "button" at bounding box center [892, 48] width 26 height 26
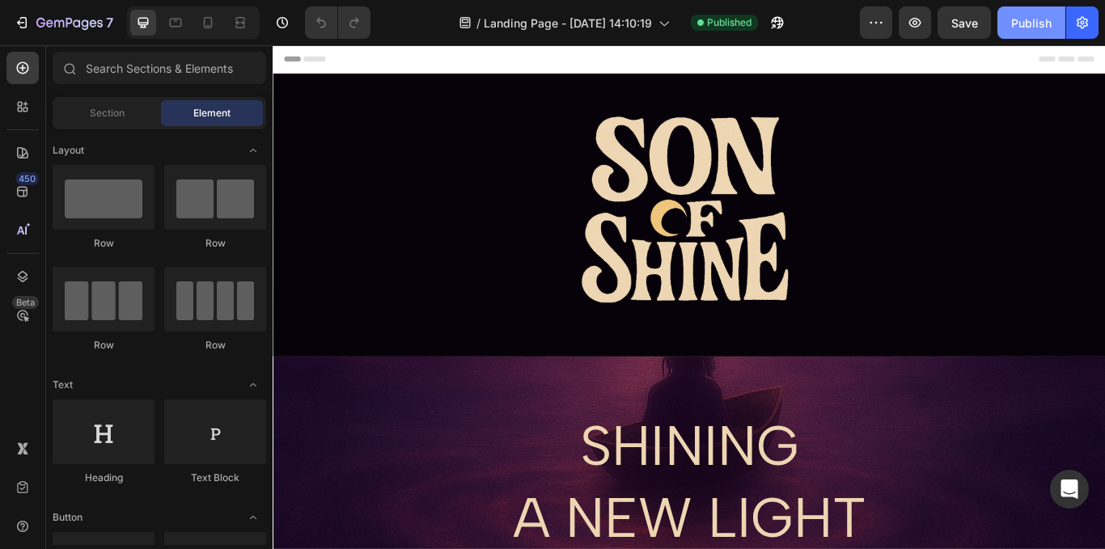
click at [1049, 30] on div "Publish" at bounding box center [1031, 23] width 40 height 17
click at [1094, 34] on button "button" at bounding box center [1082, 22] width 32 height 32
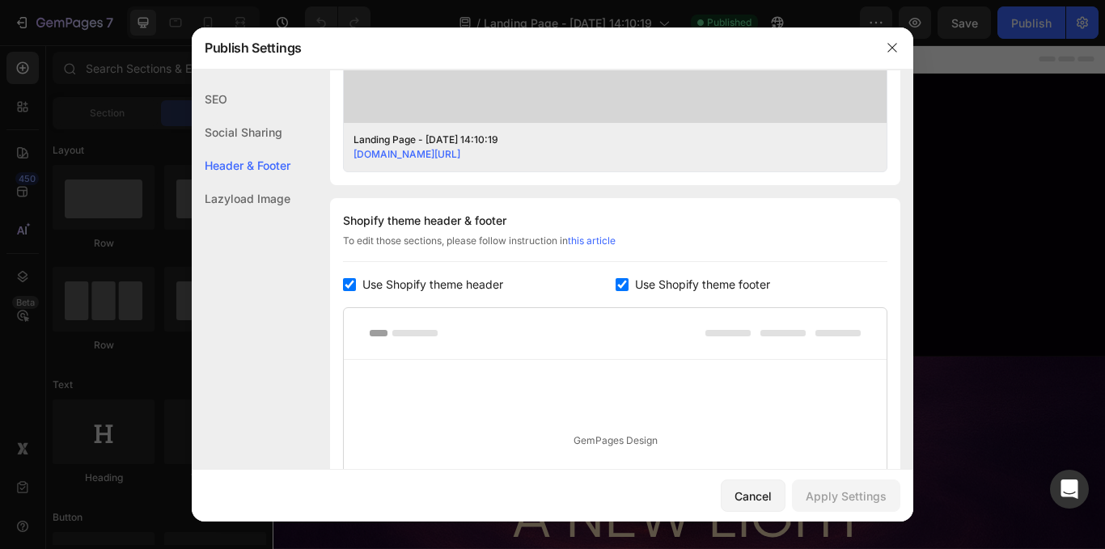
scroll to position [640, 0]
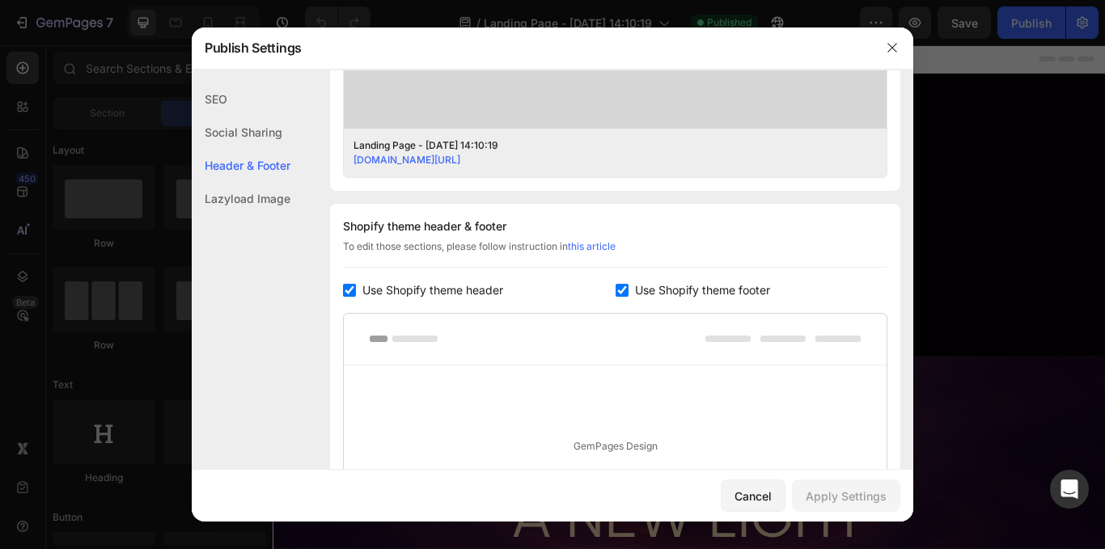
click at [433, 290] on span "Use Shopify theme header" at bounding box center [432, 290] width 141 height 19
checkbox input "false"
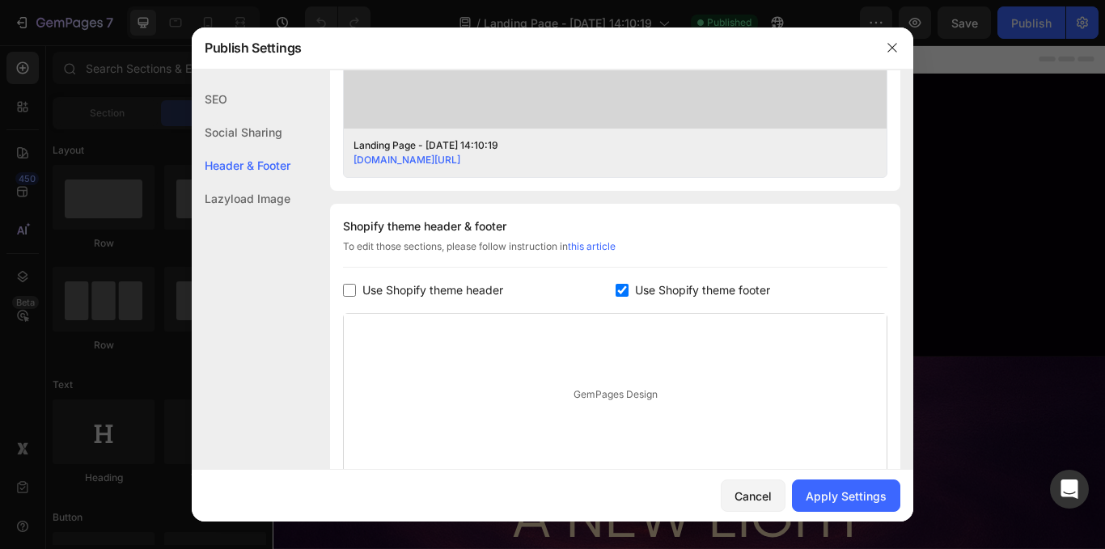
click at [670, 305] on div "Shopify theme header & footer To edit those sections, please follow instruction…" at bounding box center [615, 373] width 570 height 338
click at [699, 296] on span "Use Shopify theme footer" at bounding box center [702, 290] width 135 height 19
checkbox input "false"
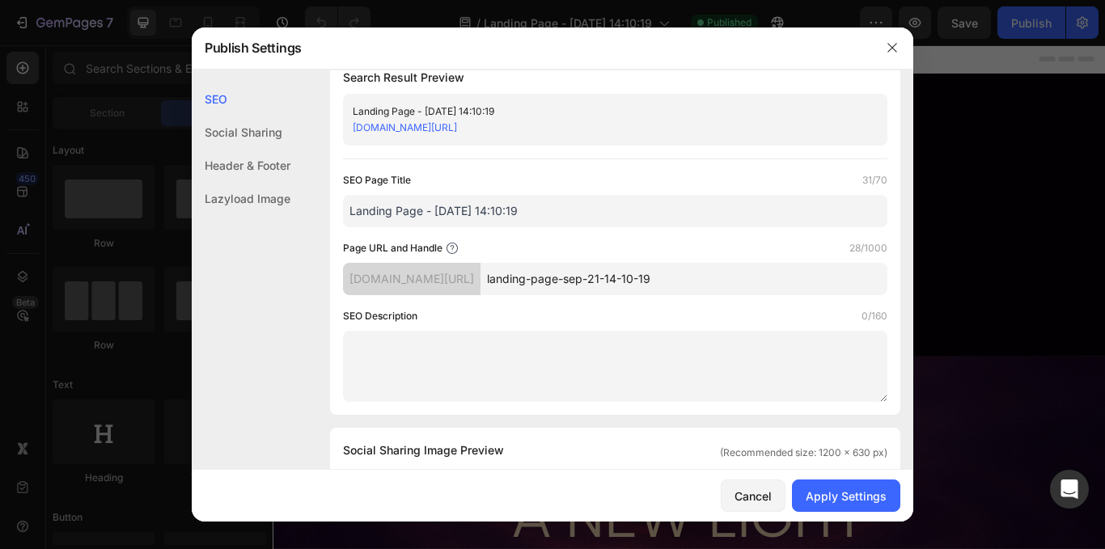
scroll to position [0, 0]
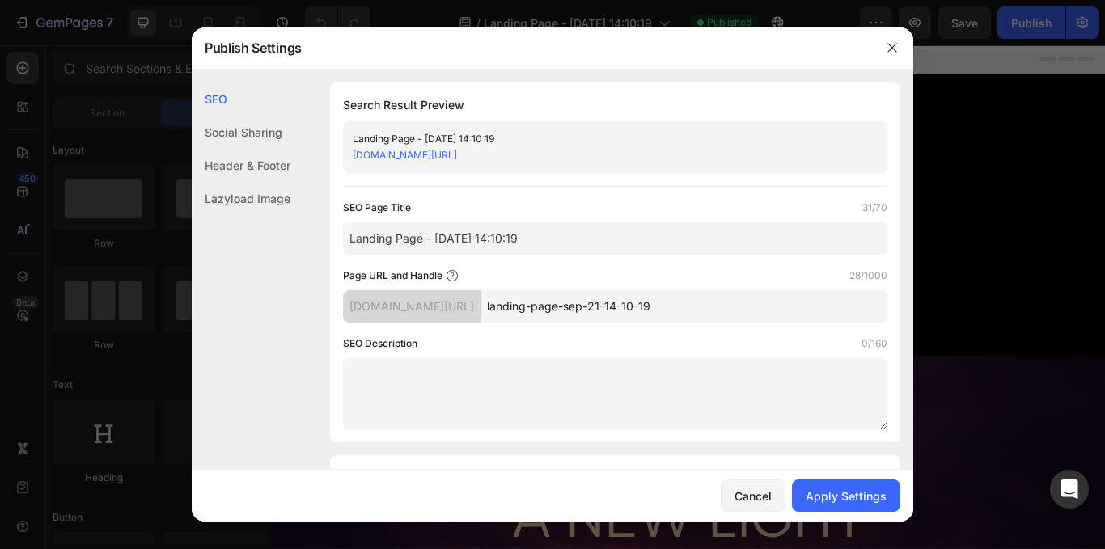
click at [562, 237] on input "Landing Page - Sep 21, 14:10:19" at bounding box center [615, 238] width 544 height 32
click at [241, 139] on div "Social Sharing" at bounding box center [241, 132] width 99 height 33
click at [855, 490] on div "Apply Settings" at bounding box center [846, 496] width 81 height 17
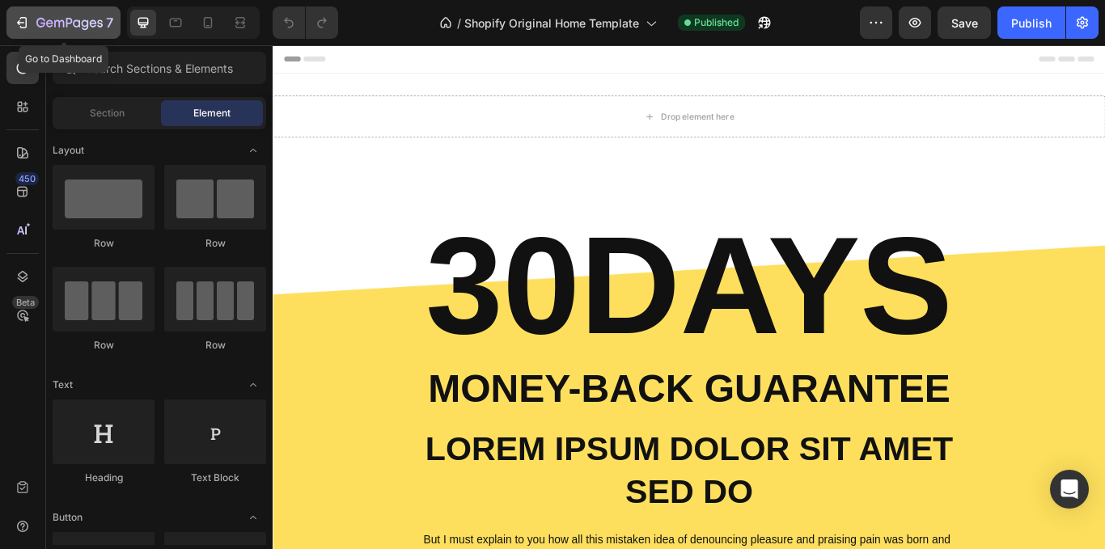
click at [25, 19] on icon "button" at bounding box center [22, 23] width 16 height 16
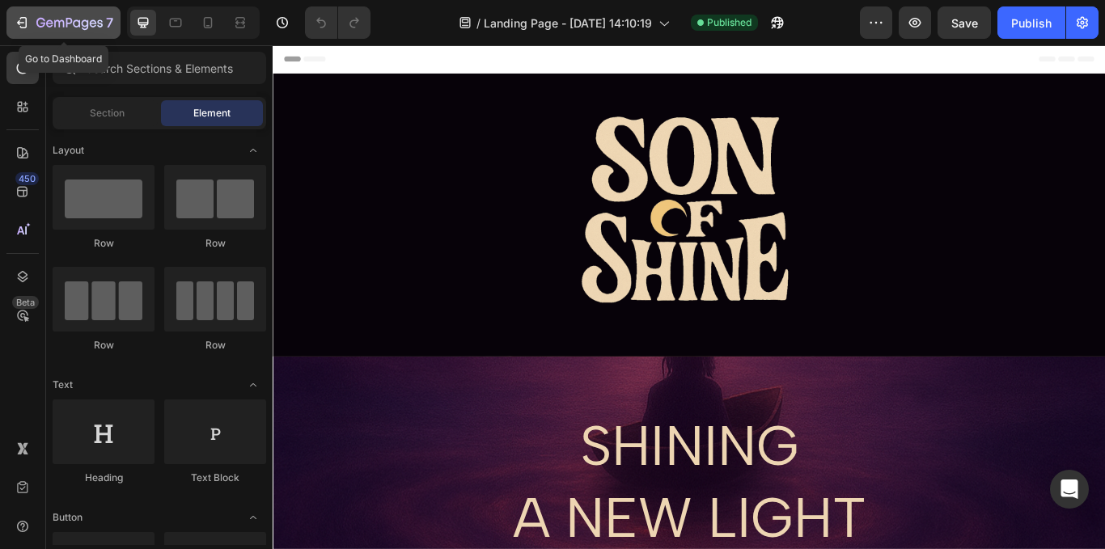
click at [56, 25] on icon "button" at bounding box center [69, 24] width 66 height 14
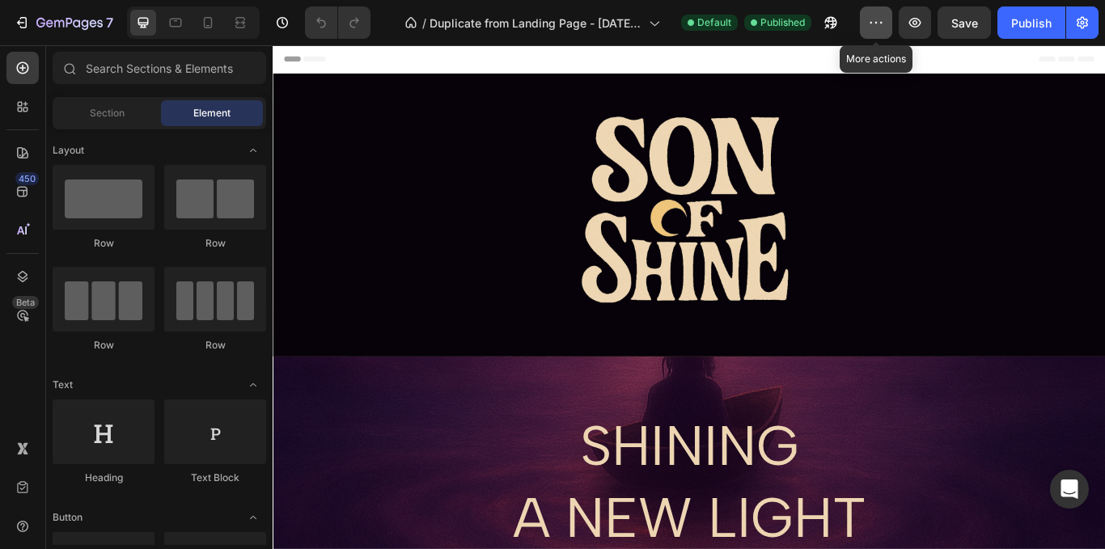
click at [872, 23] on icon "button" at bounding box center [871, 23] width 2 height 2
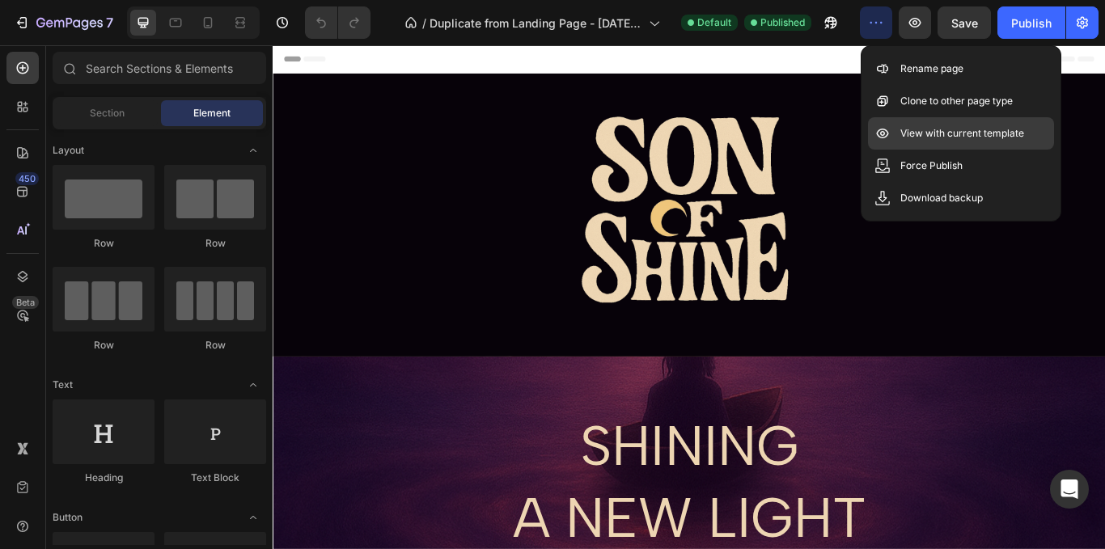
click at [975, 142] on div "View with current template" at bounding box center [961, 133] width 186 height 32
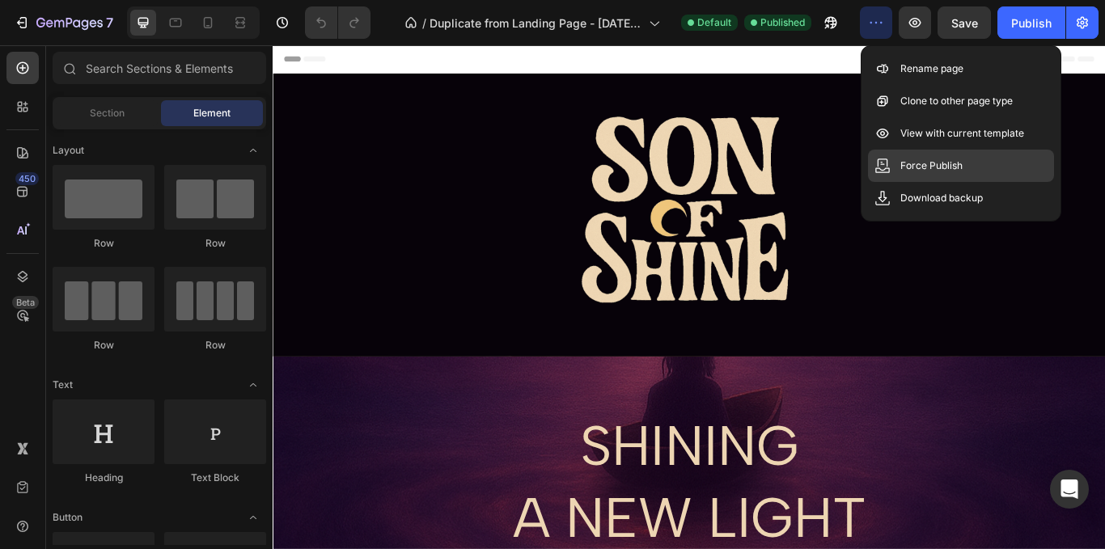
click at [937, 176] on div "Force Publish" at bounding box center [961, 166] width 186 height 32
